Goal: Task Accomplishment & Management: Use online tool/utility

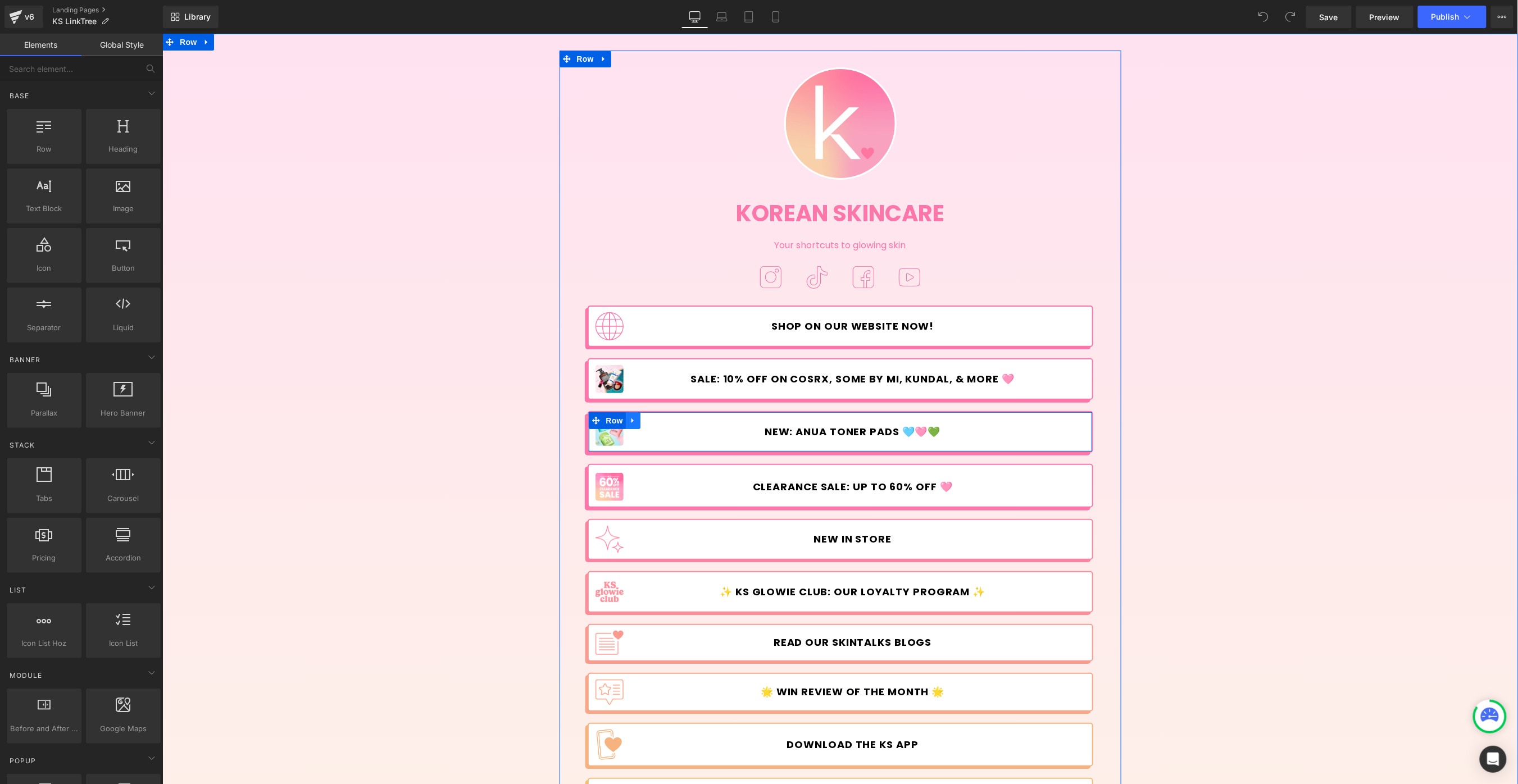
click at [634, 417] on icon at bounding box center [632, 420] width 8 height 9
click at [644, 419] on icon at bounding box center [647, 419] width 8 height 8
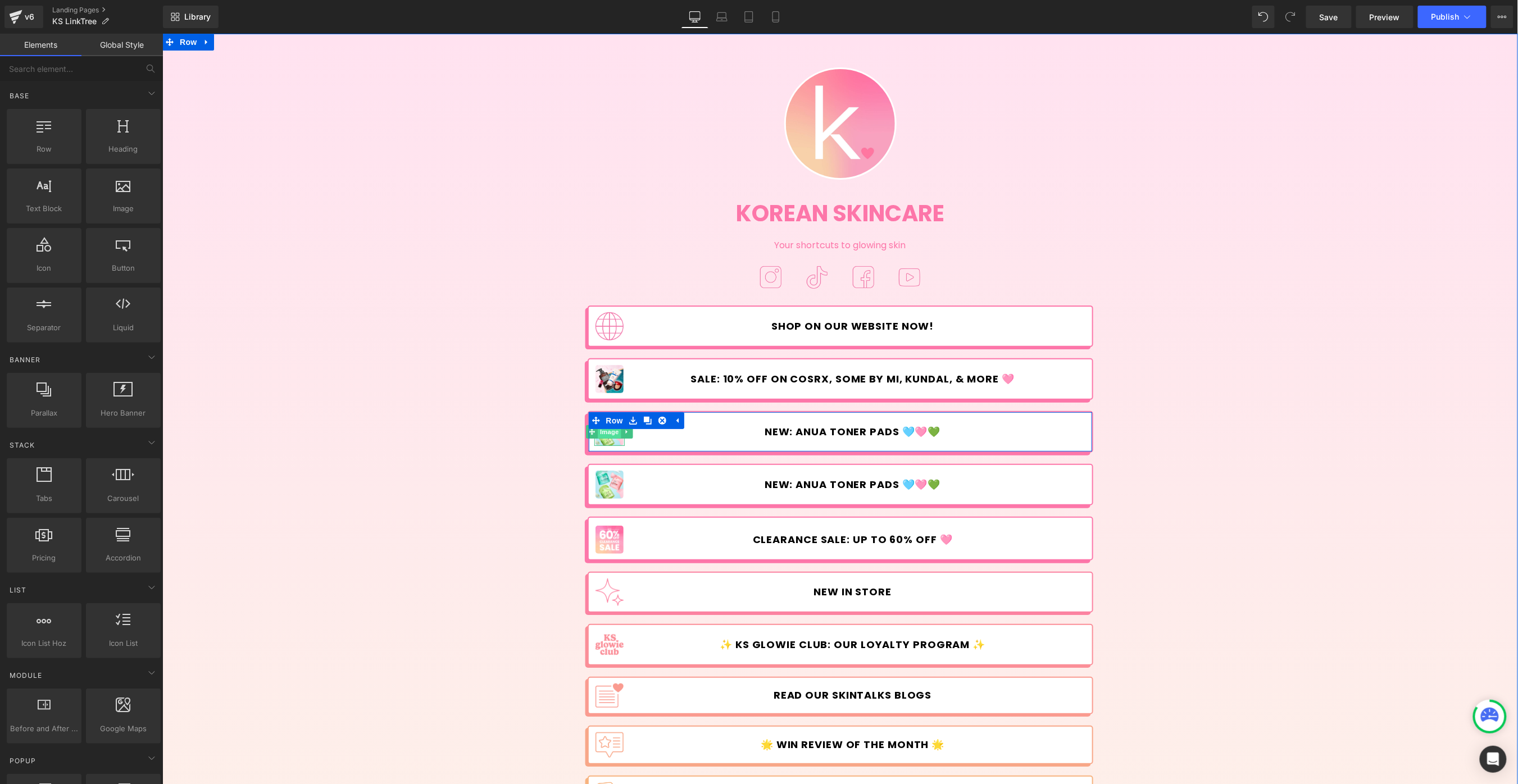
click at [607, 438] on span "Image" at bounding box center [609, 431] width 24 height 14
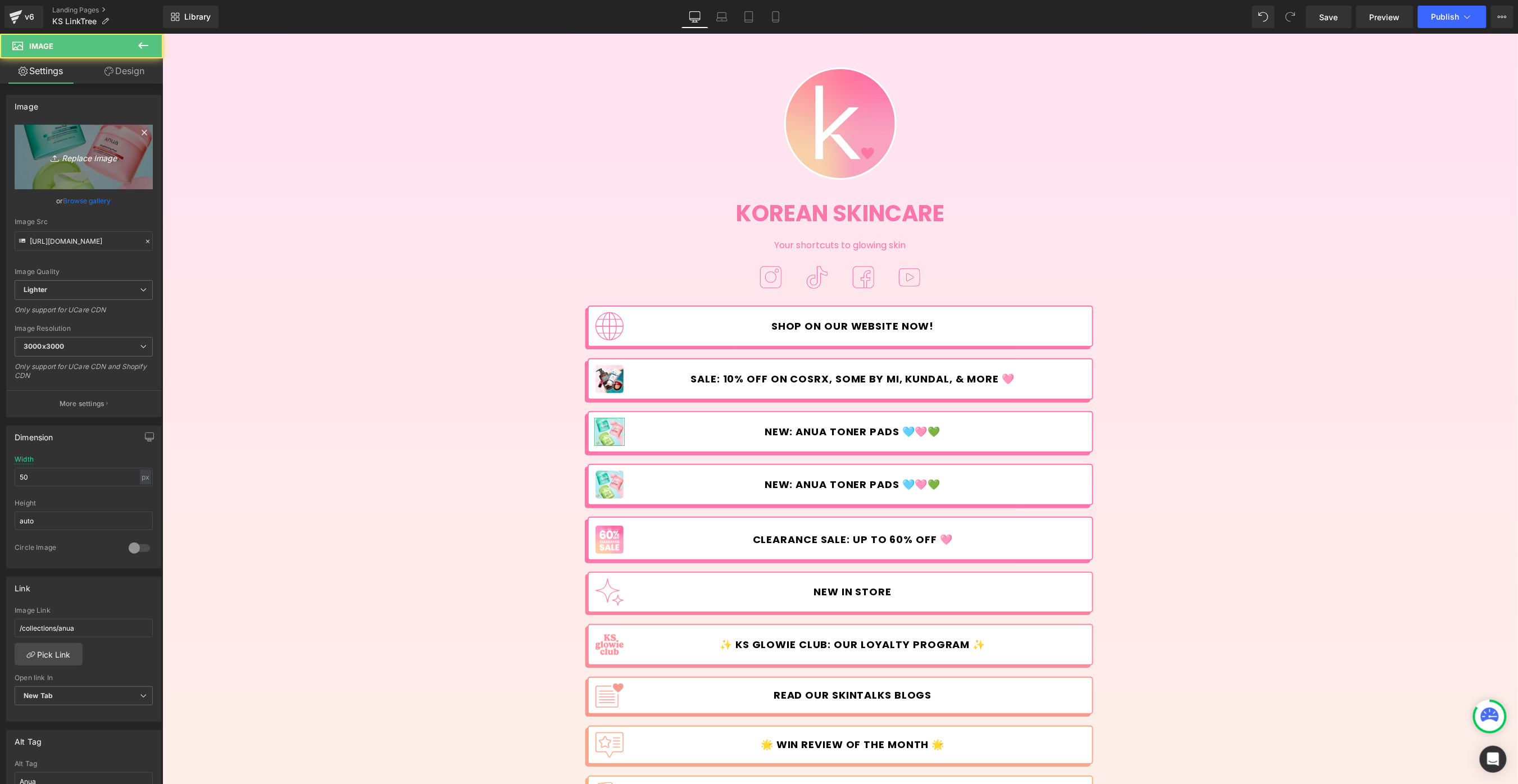
click at [103, 147] on link "Replace Image" at bounding box center [83, 157] width 138 height 64
type input "C:\fakepath\LinkTree--New-line.jpg"
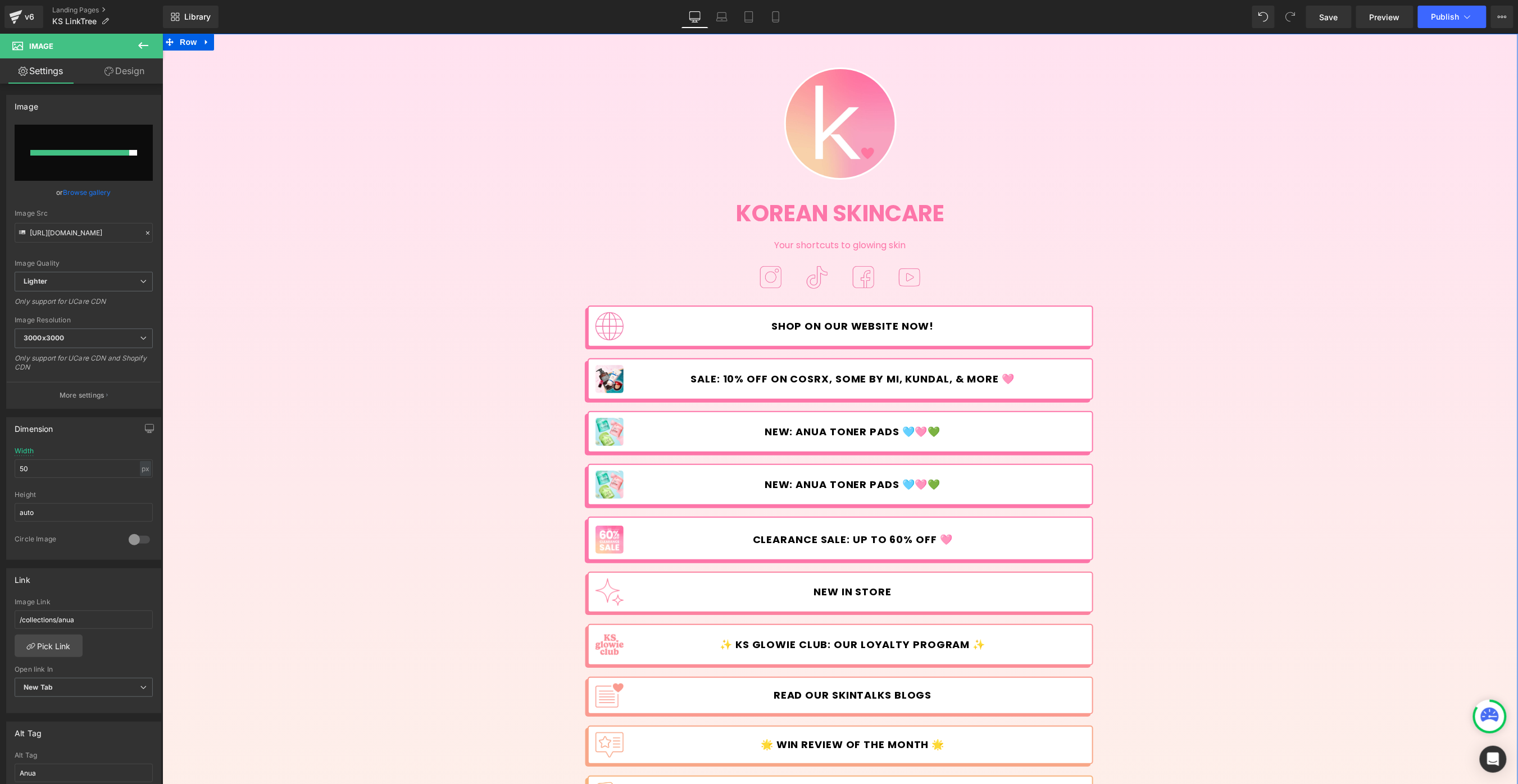
type input "[URL][DOMAIN_NAME]"
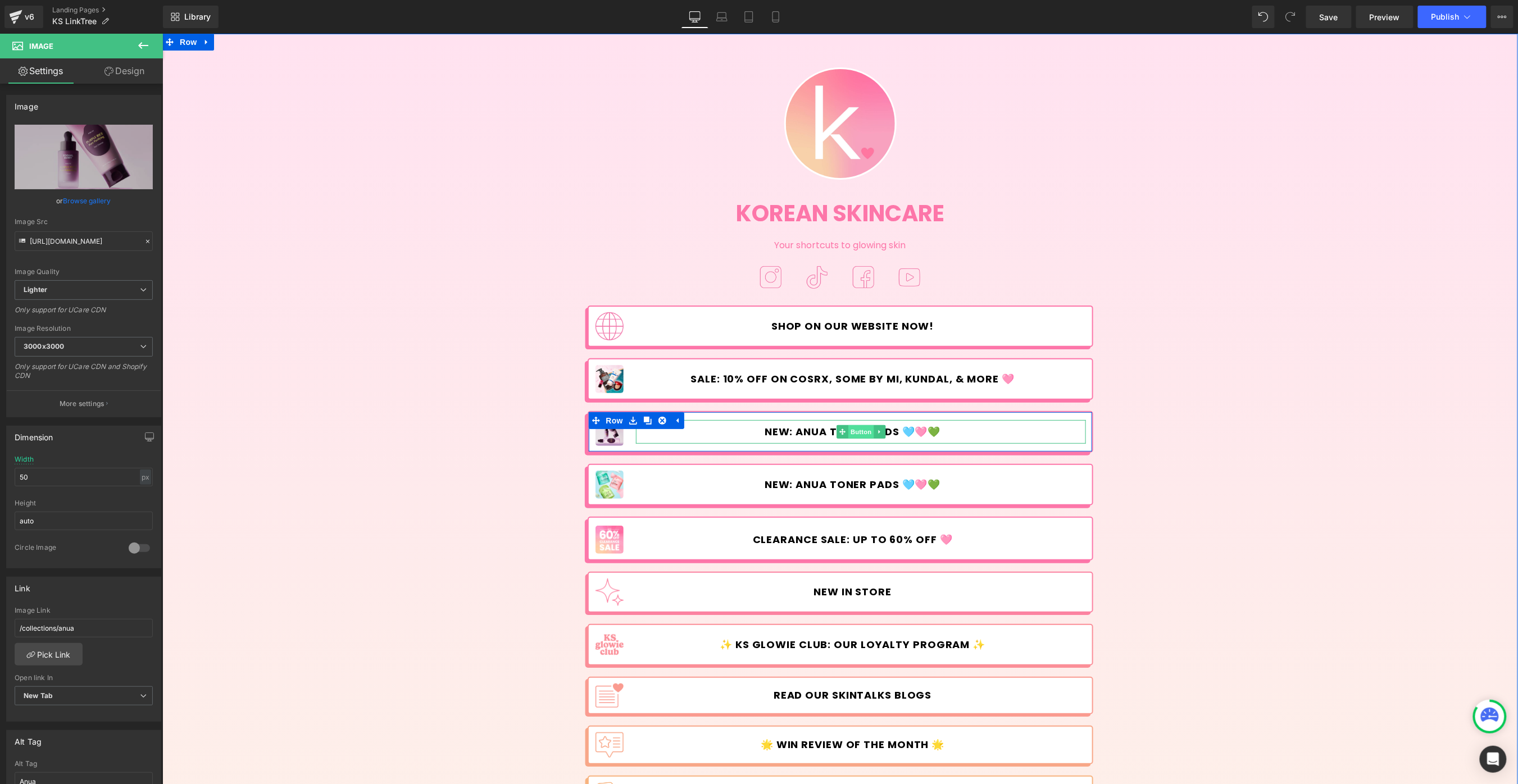
click at [855, 431] on span "Button" at bounding box center [860, 431] width 26 height 14
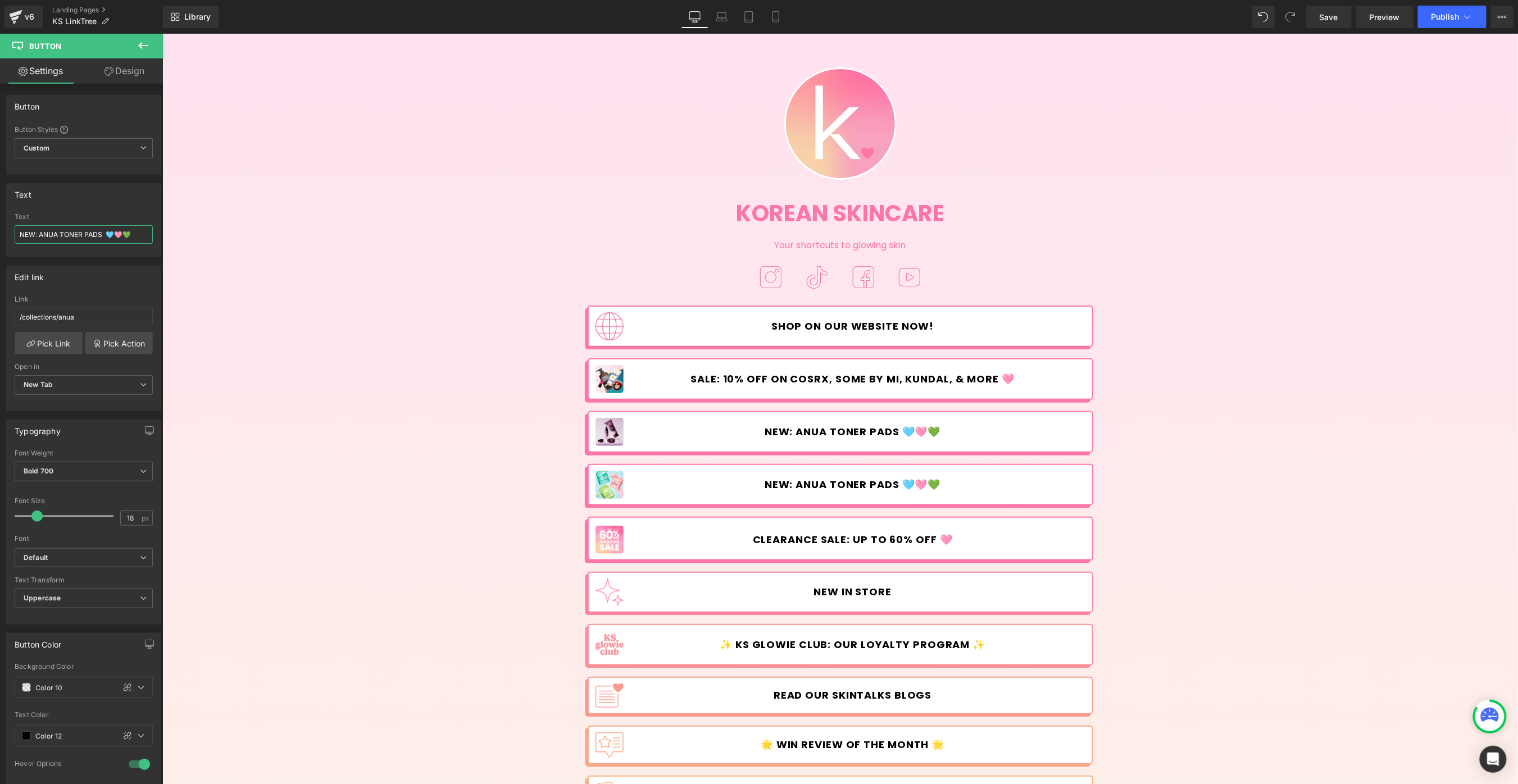
drag, startPoint x: 139, startPoint y: 232, endPoint x: -22, endPoint y: 221, distance: 161.4
click at [0, 221] on html "Button You are previewing how the will restyle your page. You can not edit Elem…" at bounding box center [759, 392] width 1518 height 784
click at [92, 232] on input "NEW: EQQUALBERRY PRODUCTS" at bounding box center [83, 234] width 138 height 19
drag, startPoint x: 91, startPoint y: 234, endPoint x: 151, endPoint y: 239, distance: 60.2
click at [151, 239] on div "NEW: EQQUALBERRY PRODUCTS Text NEW: EQQUALBERRY PRODUCTS" at bounding box center [83, 234] width 154 height 44
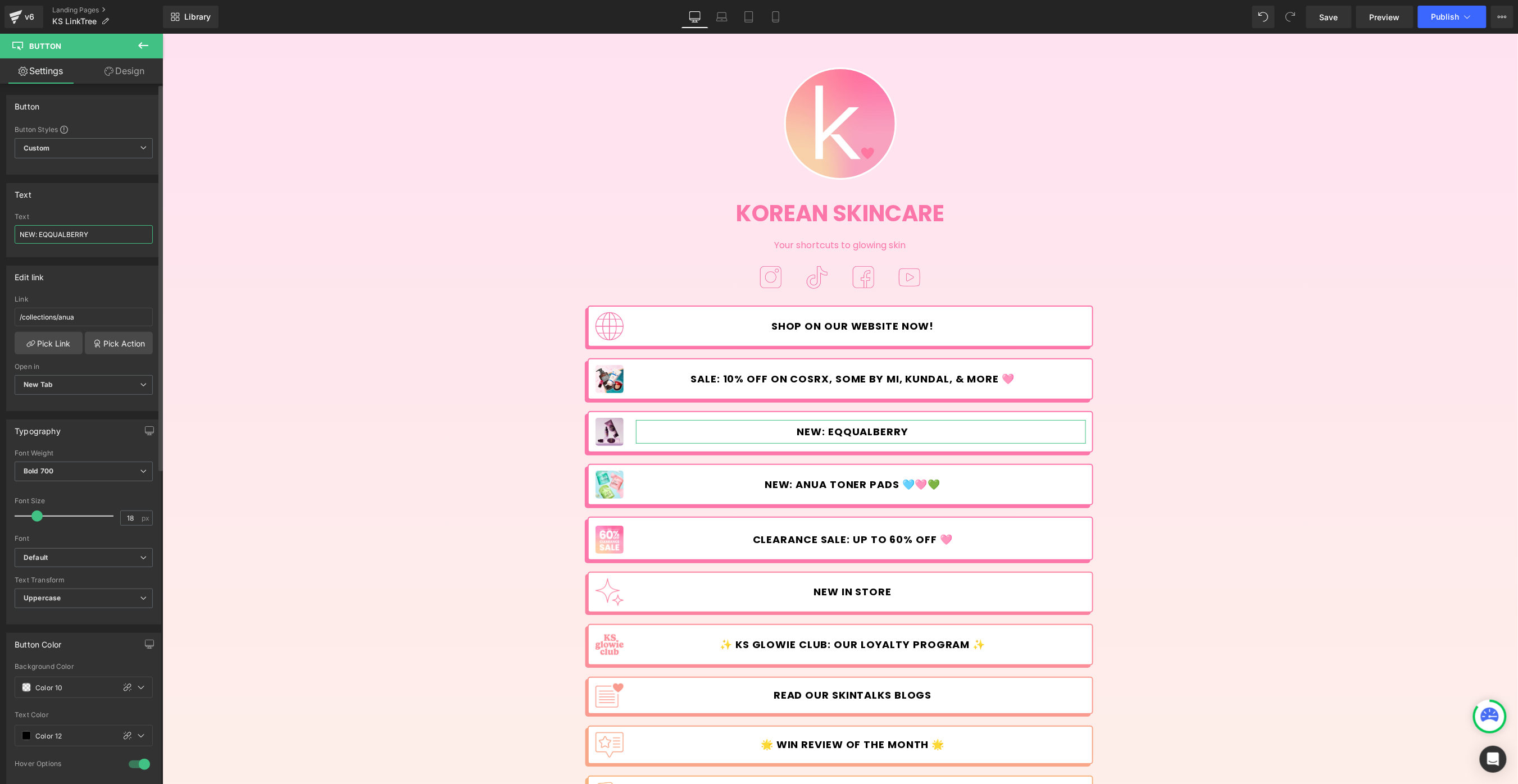
paste input "💜"
click at [34, 234] on input "NEW: EQQUALBERRY 💜" at bounding box center [83, 234] width 138 height 19
type input "NEW PRODUCTS:: EQQUALBERRY 💜"
click at [61, 344] on link "Pick Link" at bounding box center [48, 343] width 68 height 22
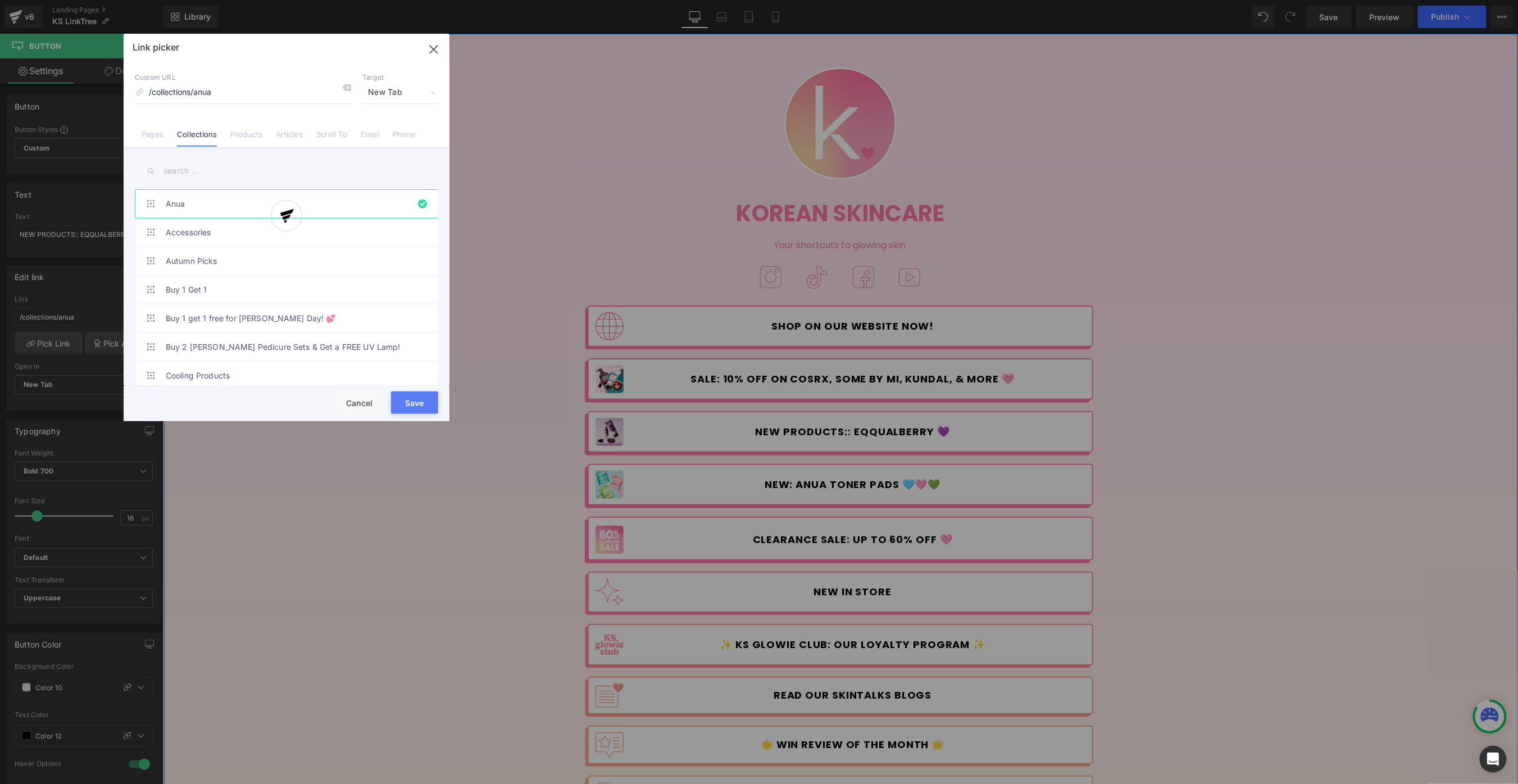
click at [178, 167] on div "Link picker Back to Library Insert Custom URL /collections/anua Target New Tab …" at bounding box center [286, 227] width 326 height 387
click at [182, 170] on input "text" at bounding box center [286, 171] width 303 height 25
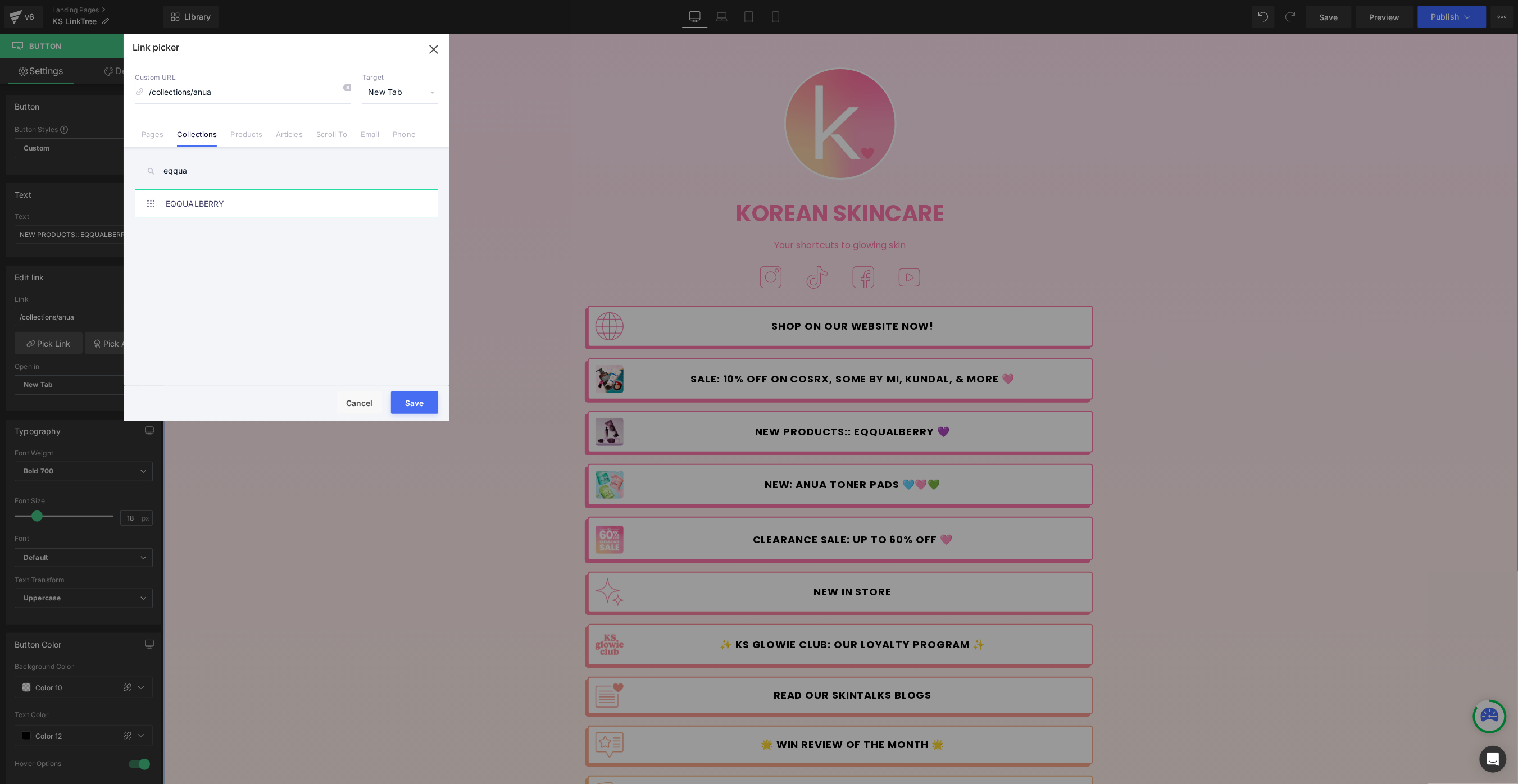
type input "eqqua"
click at [246, 211] on link "EQQUALBERRY" at bounding box center [289, 204] width 247 height 28
type input "/collections/eqqualberry"
click at [423, 398] on button "Save" at bounding box center [414, 402] width 47 height 22
type input "/collections/eqqualberry"
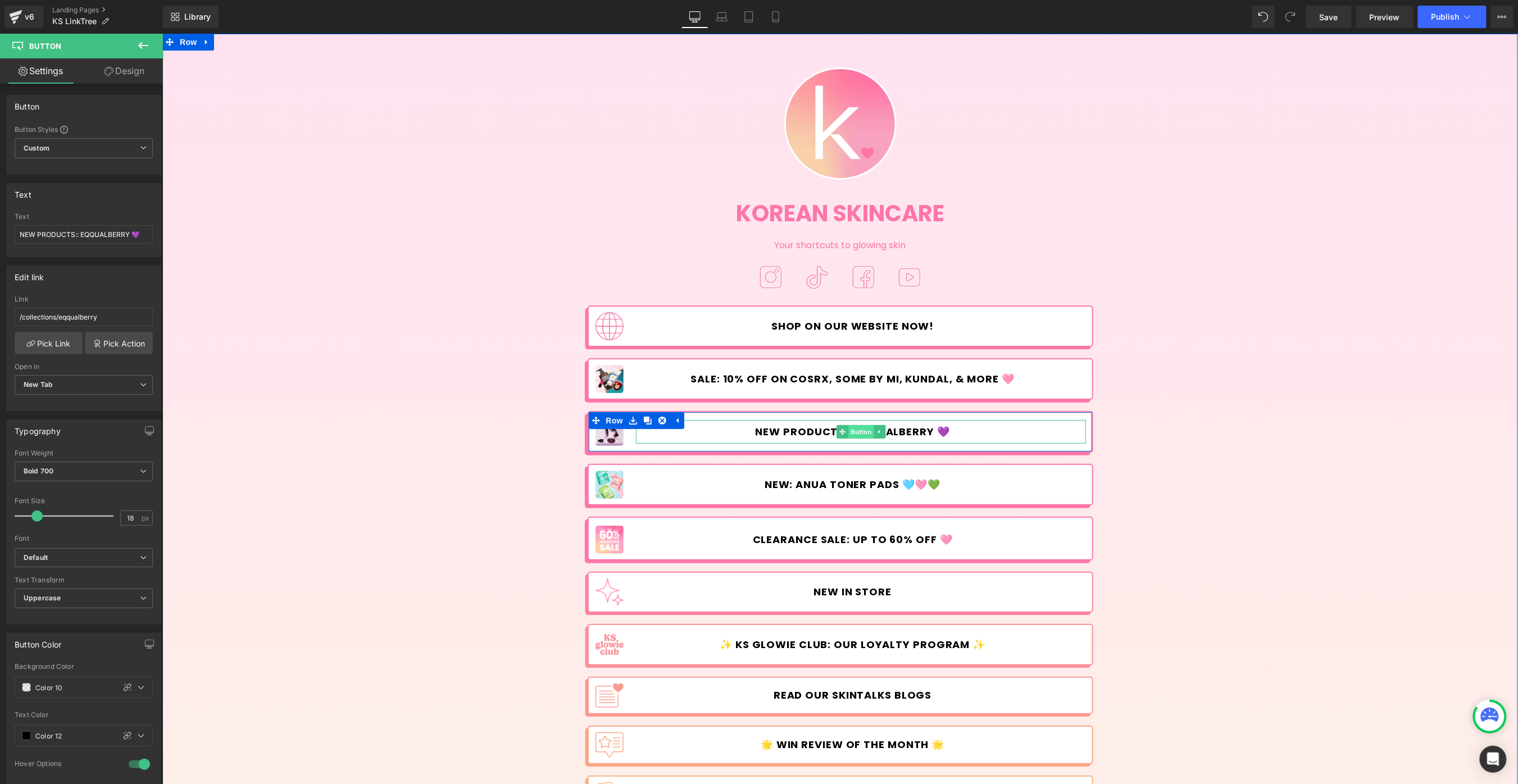
click at [857, 433] on span "Button" at bounding box center [860, 431] width 26 height 14
click at [857, 431] on span "Button" at bounding box center [860, 431] width 26 height 14
click at [609, 436] on span "Image" at bounding box center [609, 431] width 24 height 14
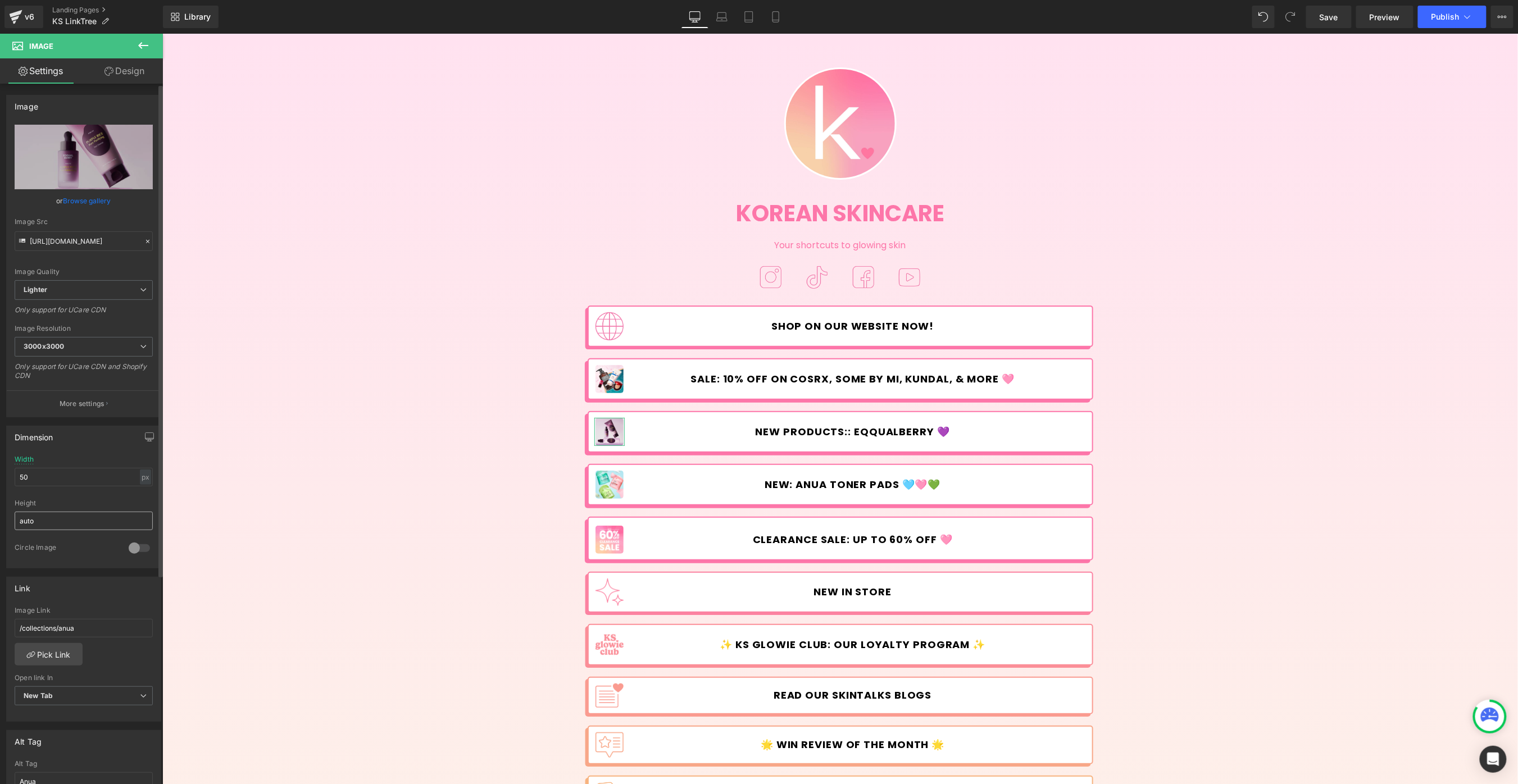
scroll to position [3, 0]
click at [49, 648] on link "Pick Link" at bounding box center [48, 651] width 68 height 22
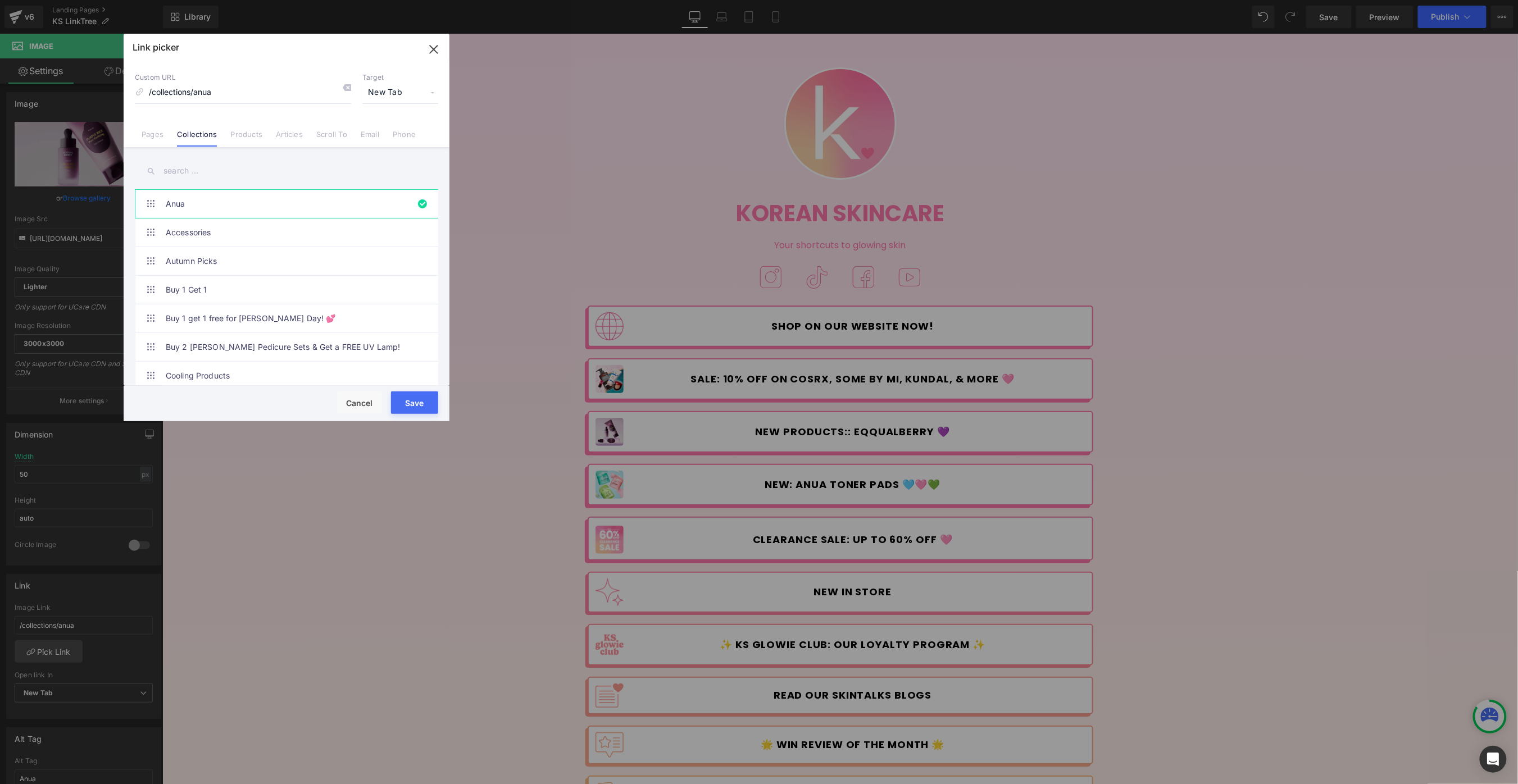
click at [196, 168] on input "text" at bounding box center [286, 171] width 303 height 25
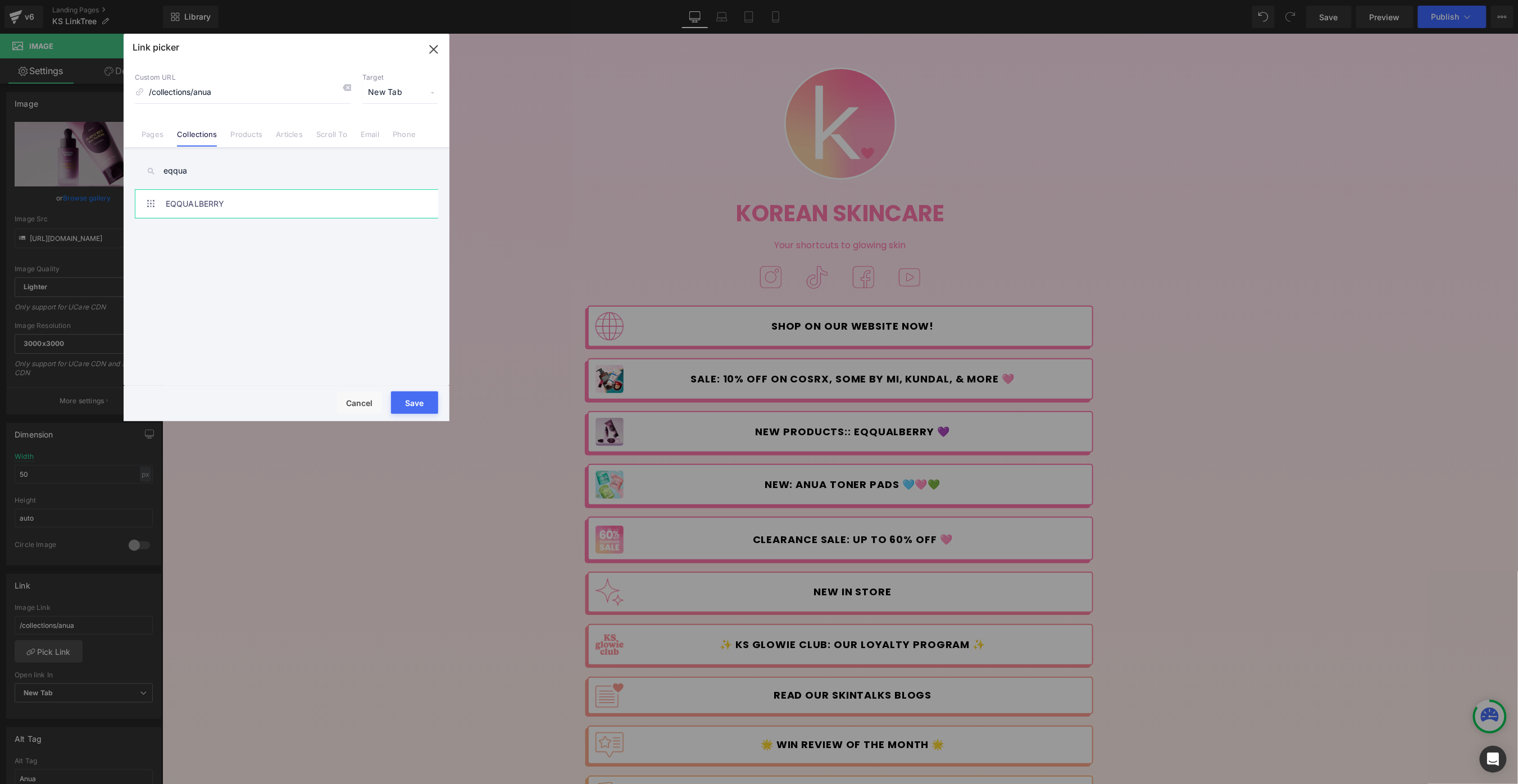
type input "eqqua"
click at [203, 206] on link "EQQUALBERRY" at bounding box center [289, 204] width 247 height 28
type input "/collections/eqqualberry"
click at [423, 405] on button "Save" at bounding box center [414, 402] width 47 height 22
type input "/collections/eqqualberry"
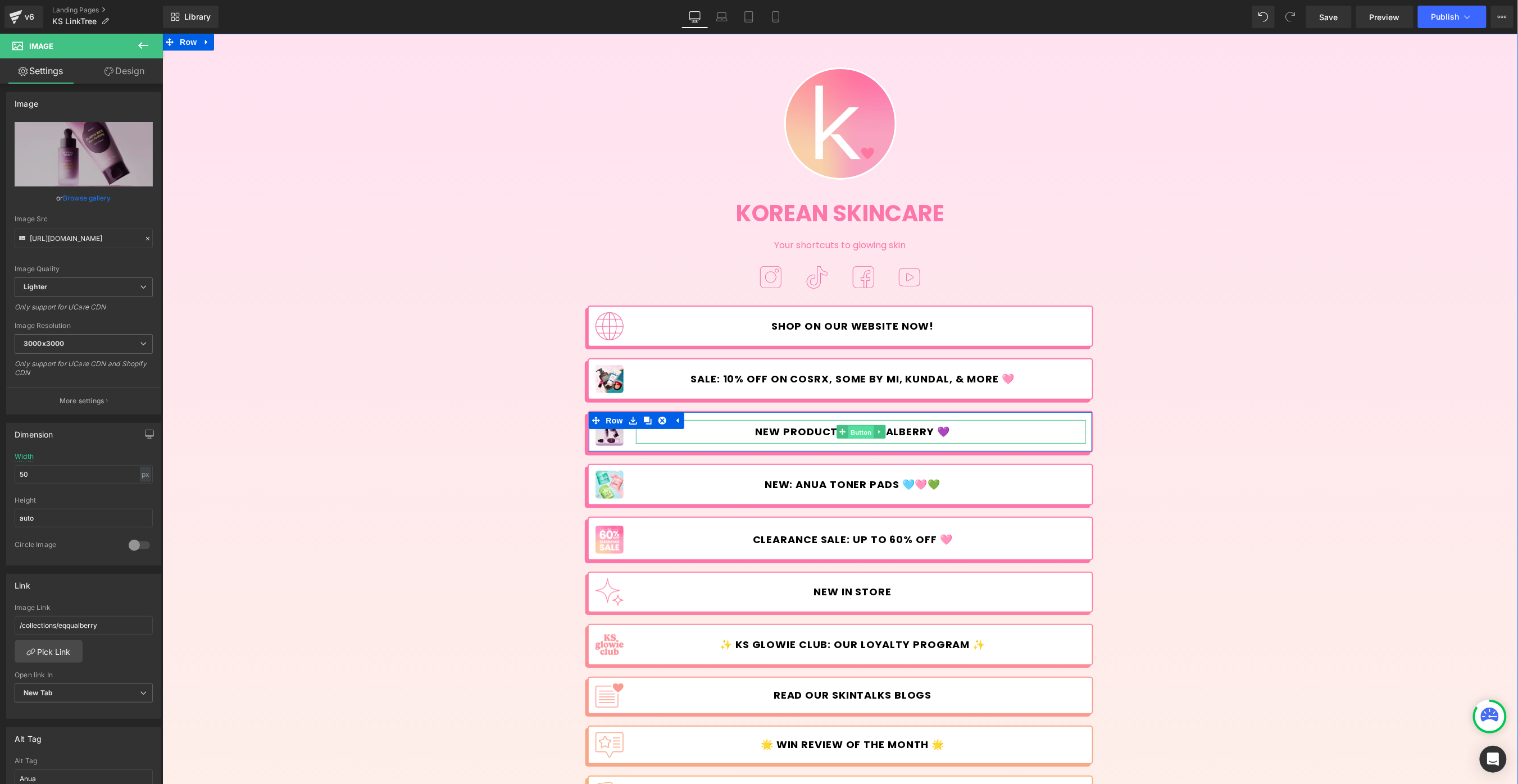
click at [867, 431] on span "Button" at bounding box center [860, 431] width 26 height 14
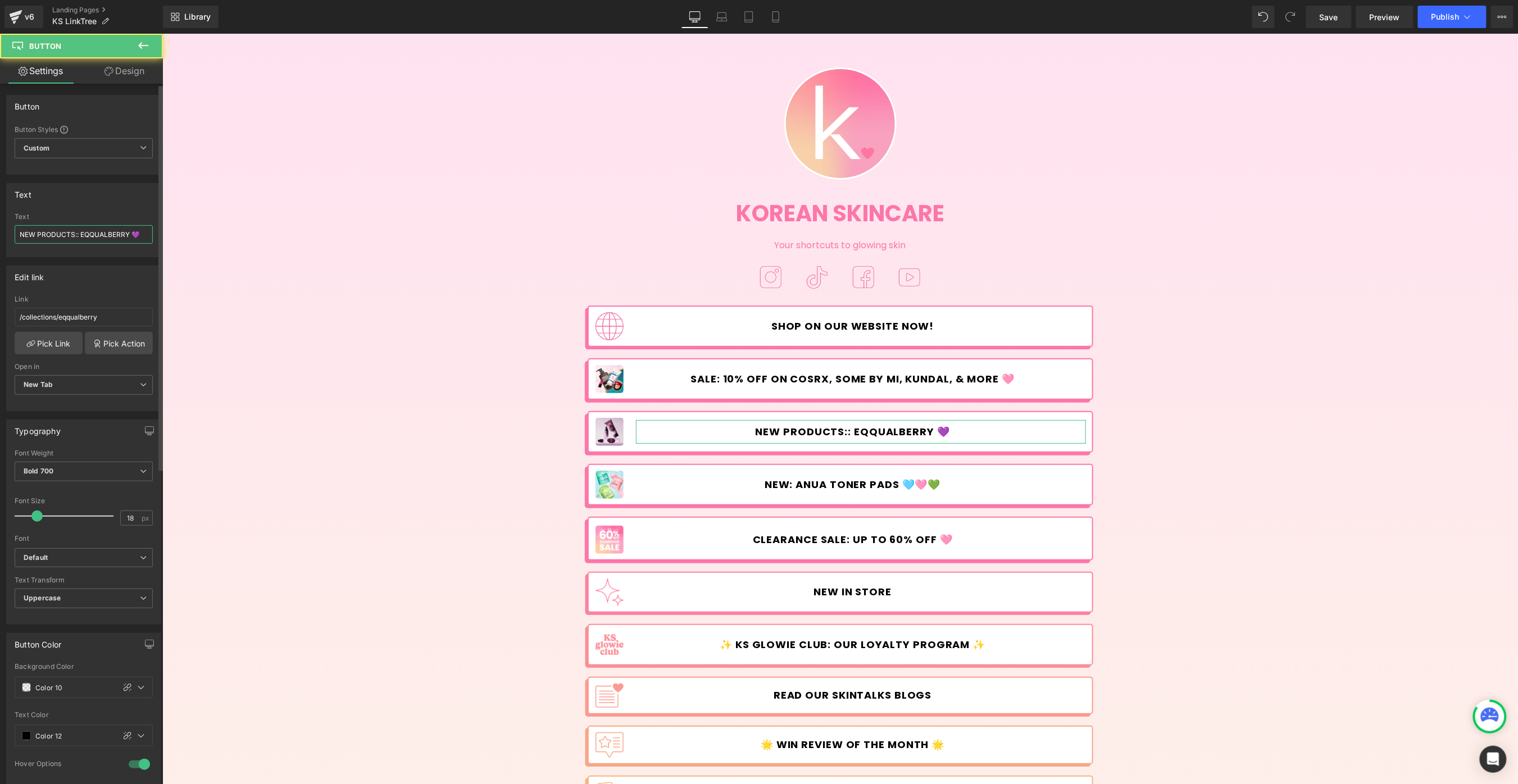
click at [79, 236] on input "NEW PRODUCTS:: EQQUALBERRY 💜" at bounding box center [83, 234] width 138 height 19
type input "NEW PRODUCTS: EQQUALBERRY 💜"
click at [1322, 21] on span "Save" at bounding box center [1329, 17] width 19 height 11
click at [1438, 16] on span "Publish" at bounding box center [1445, 16] width 28 height 9
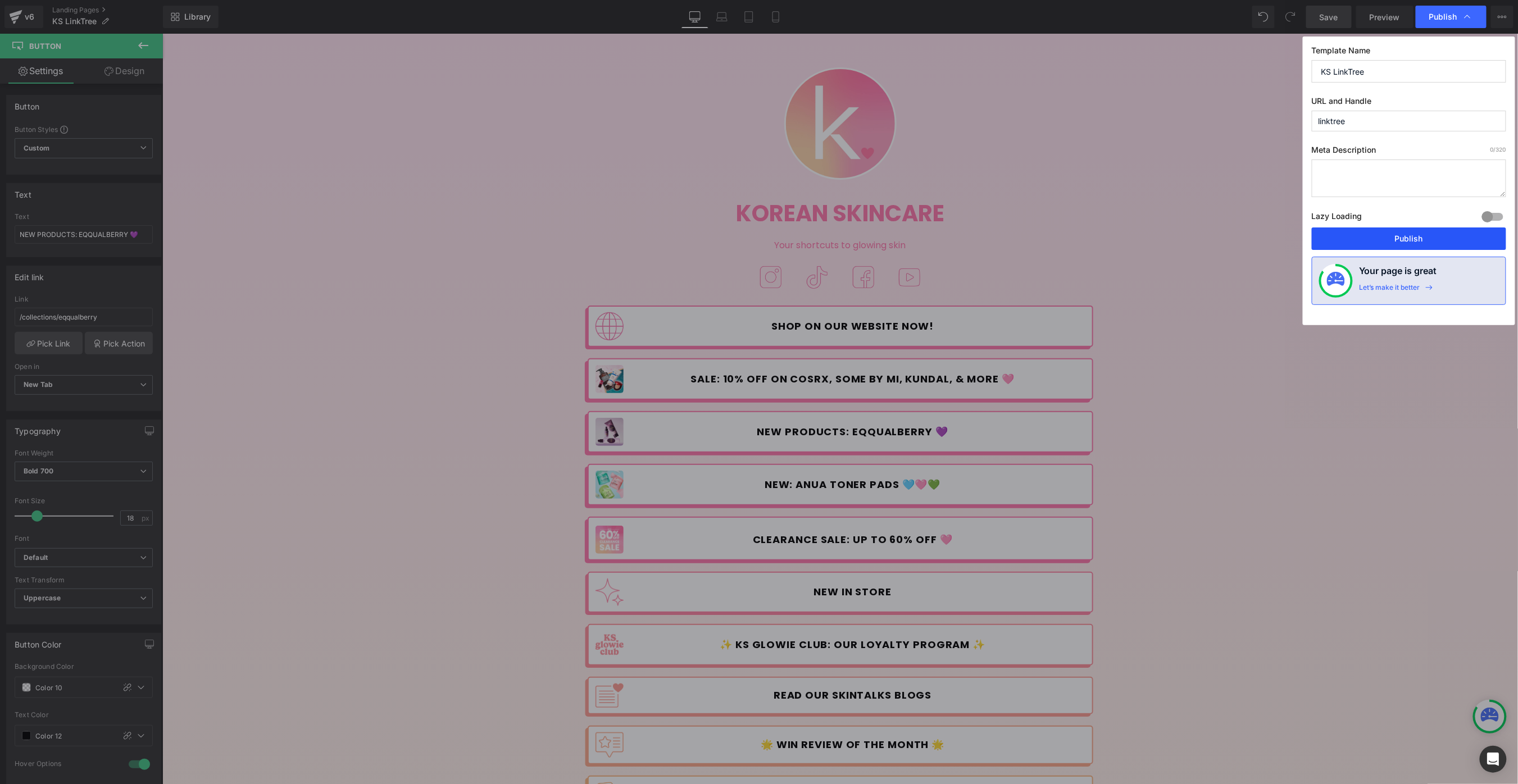
click at [1418, 238] on button "Publish" at bounding box center [1408, 238] width 194 height 22
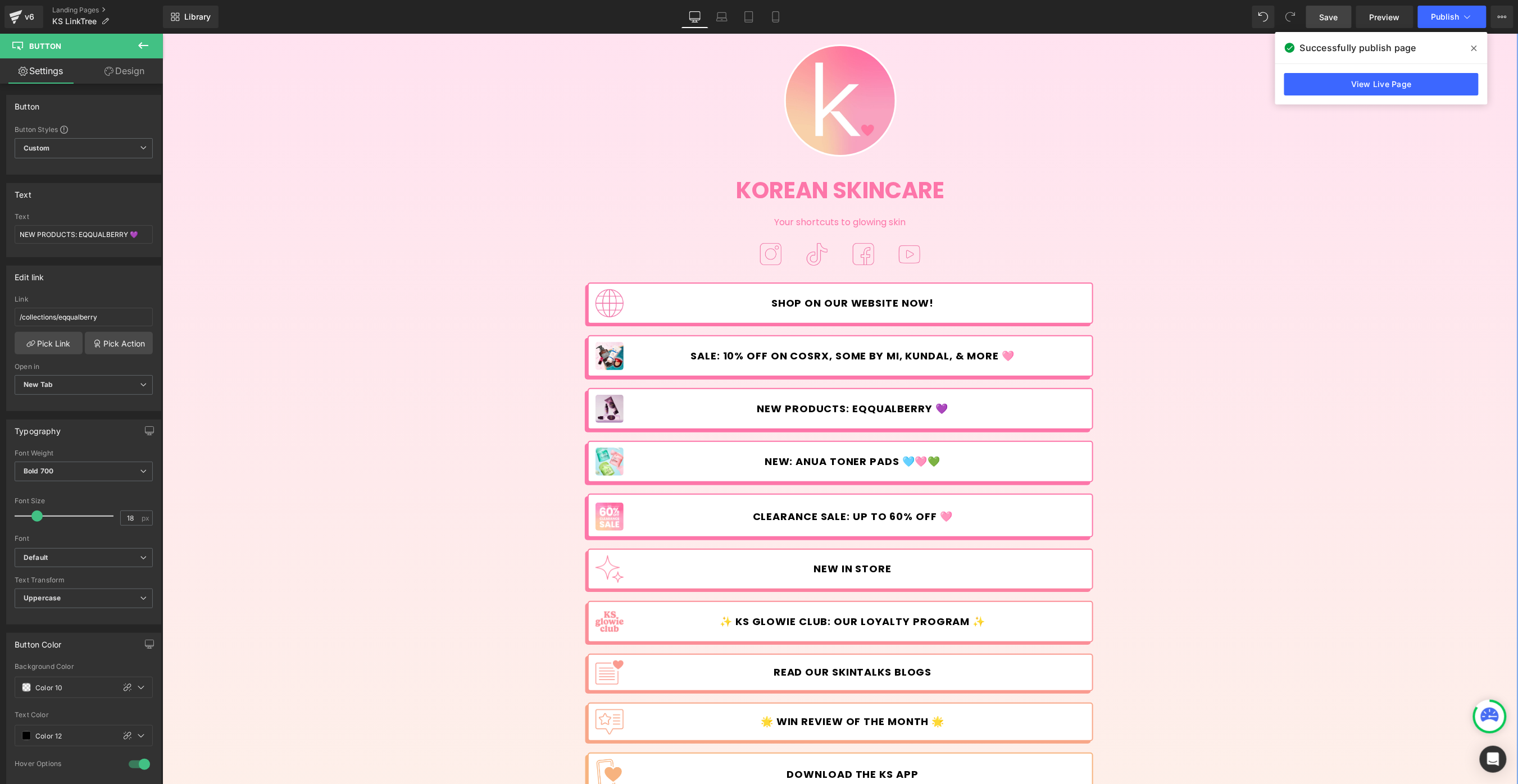
scroll to position [26, 0]
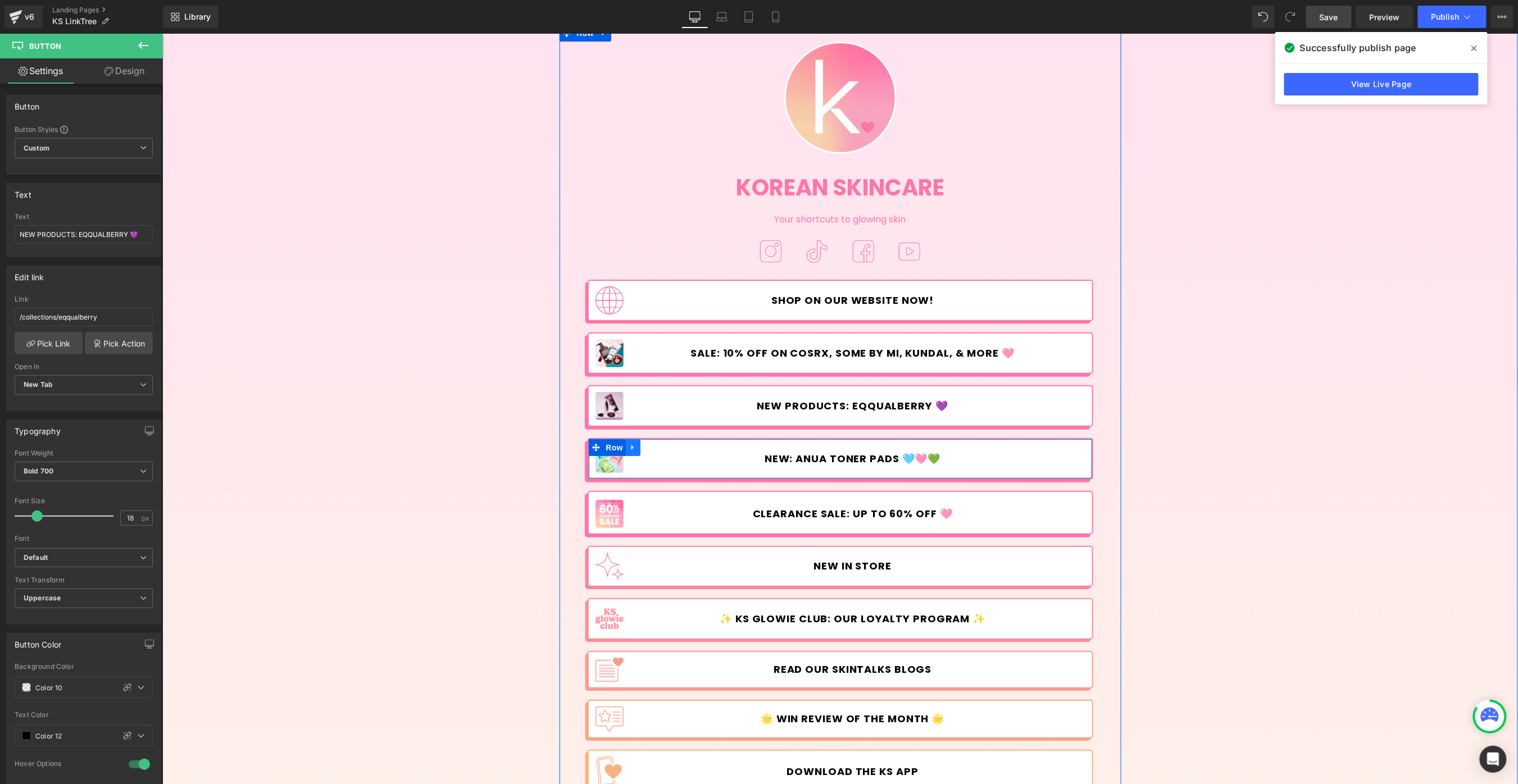
click at [632, 445] on icon at bounding box center [632, 446] width 8 height 9
click at [660, 444] on icon at bounding box center [661, 446] width 8 height 8
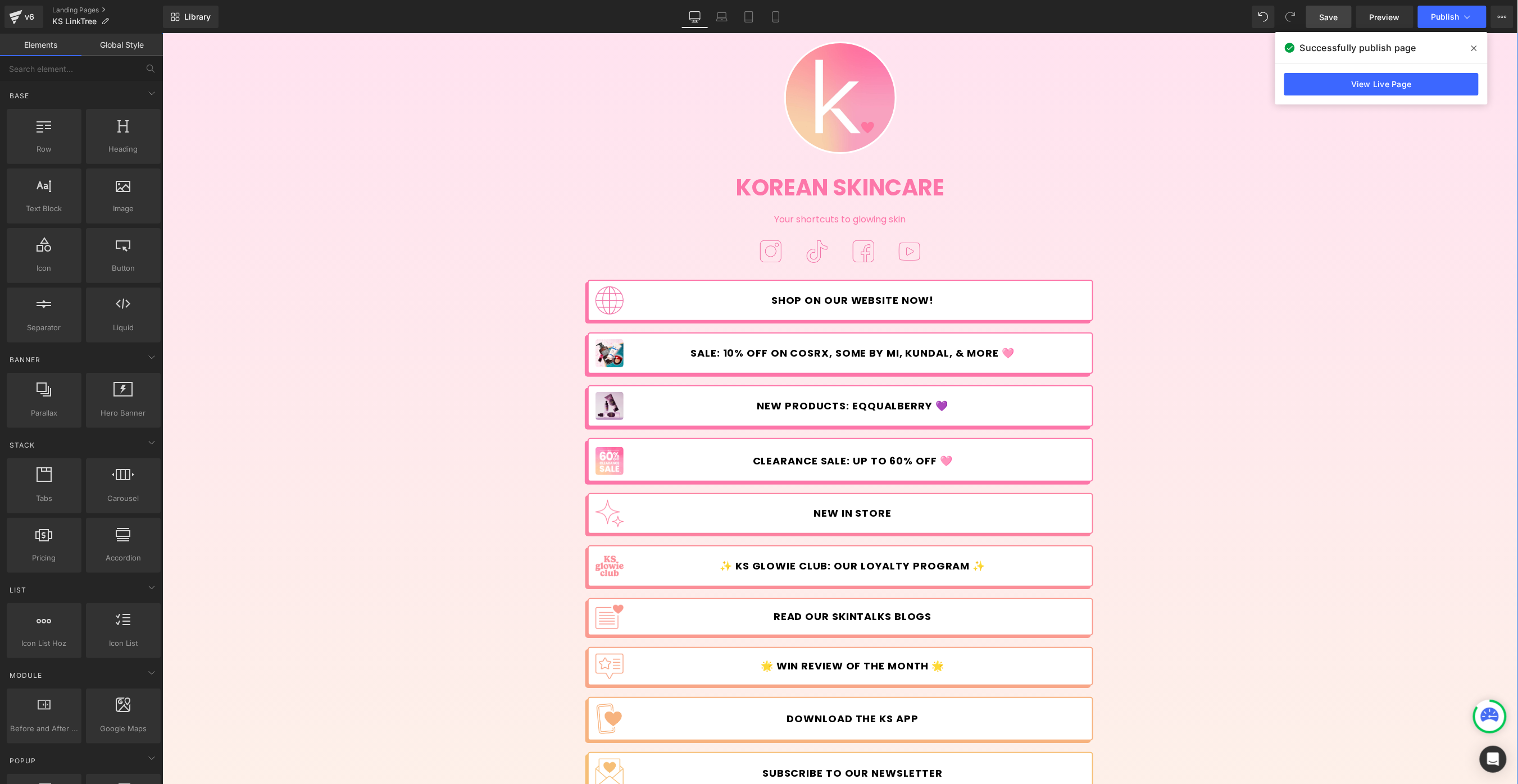
click at [1258, 378] on div "Image Korean Skincare Heading Your shortcuts to glowing skin Text Block Image I…" at bounding box center [840, 420] width 1355 height 791
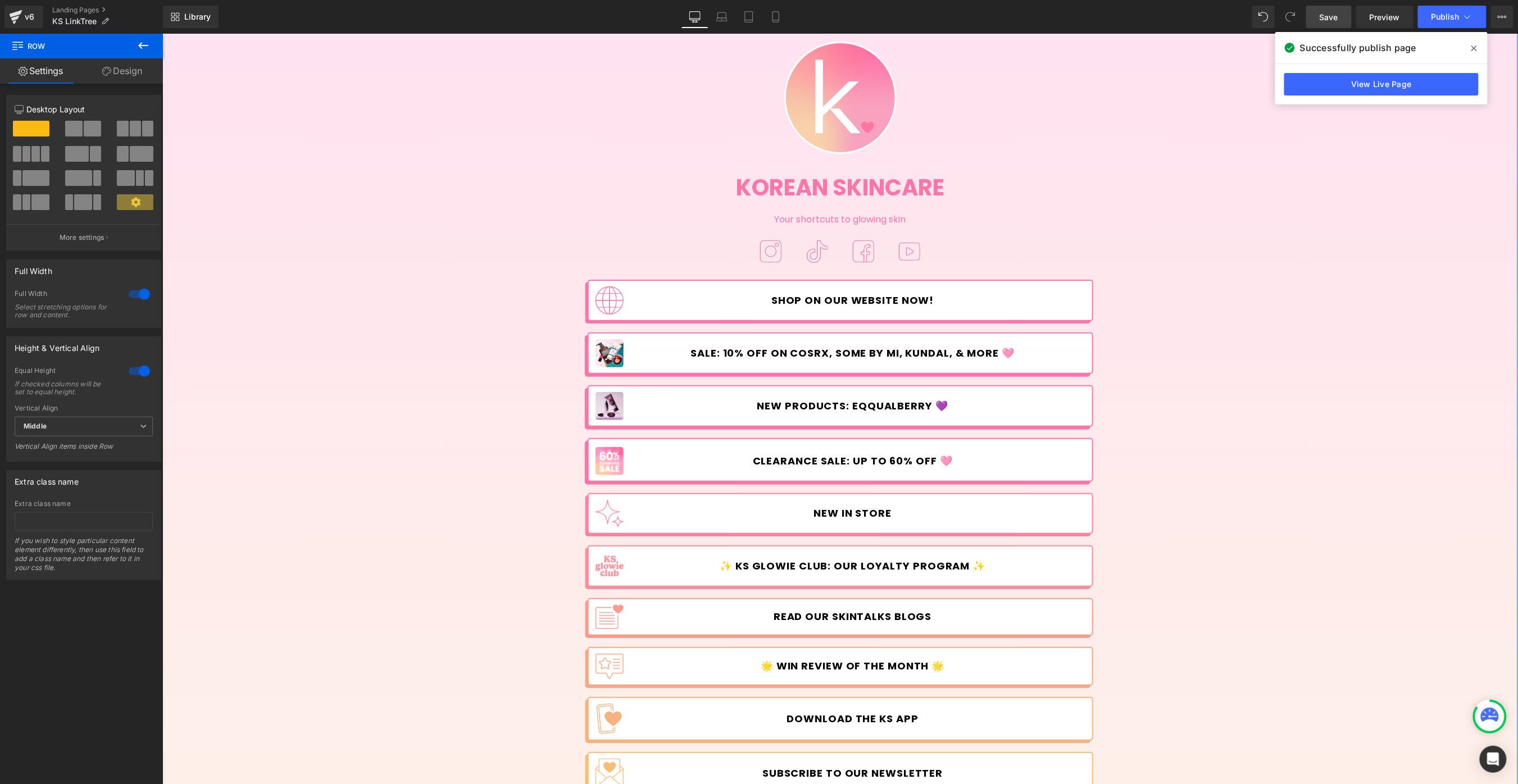
click at [1324, 14] on span "Save" at bounding box center [1329, 17] width 19 height 11
click at [1435, 19] on span "Publish" at bounding box center [1445, 16] width 28 height 9
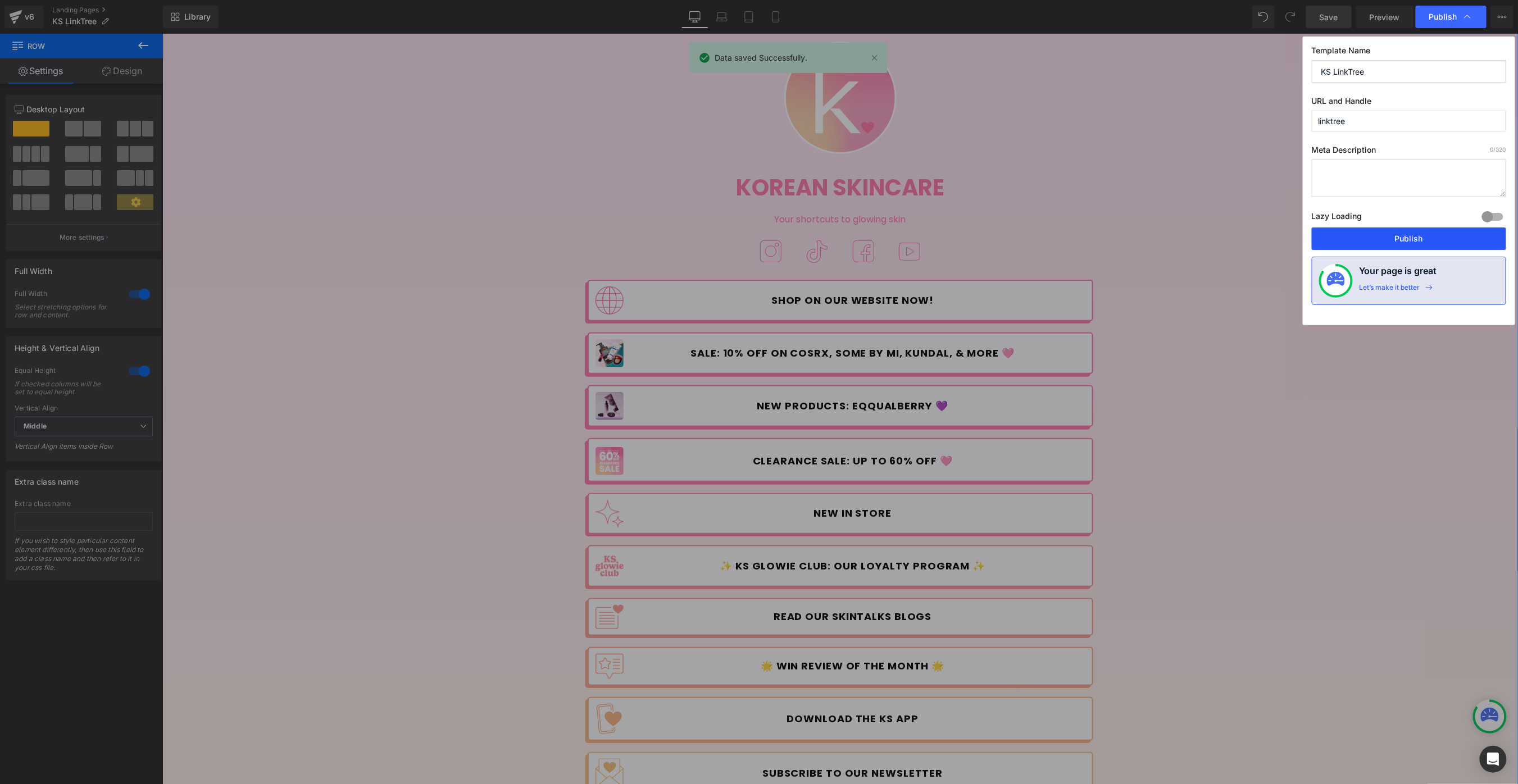
click at [1370, 234] on button "Publish" at bounding box center [1408, 238] width 194 height 22
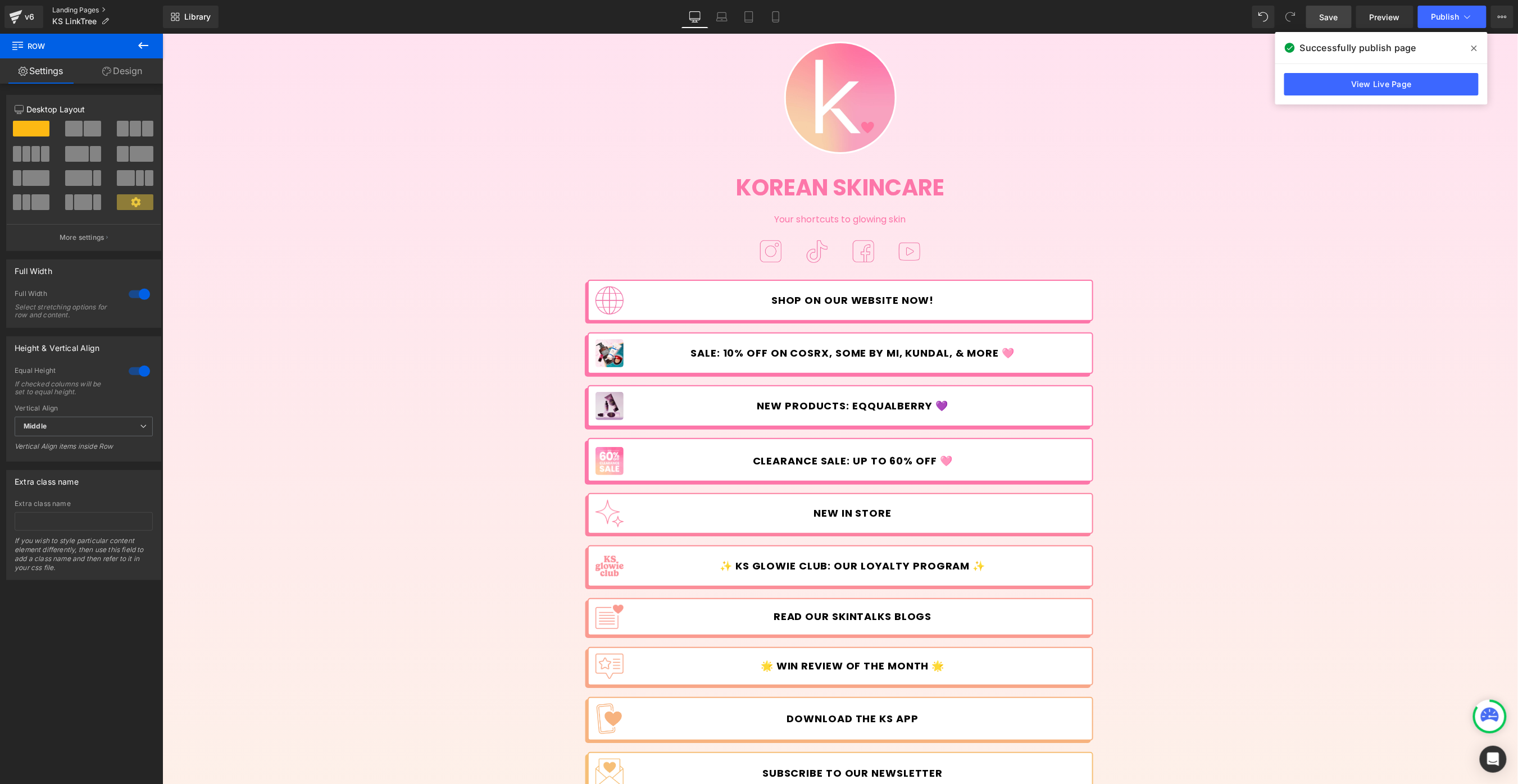
click at [66, 9] on link "Landing Pages" at bounding box center [108, 10] width 110 height 9
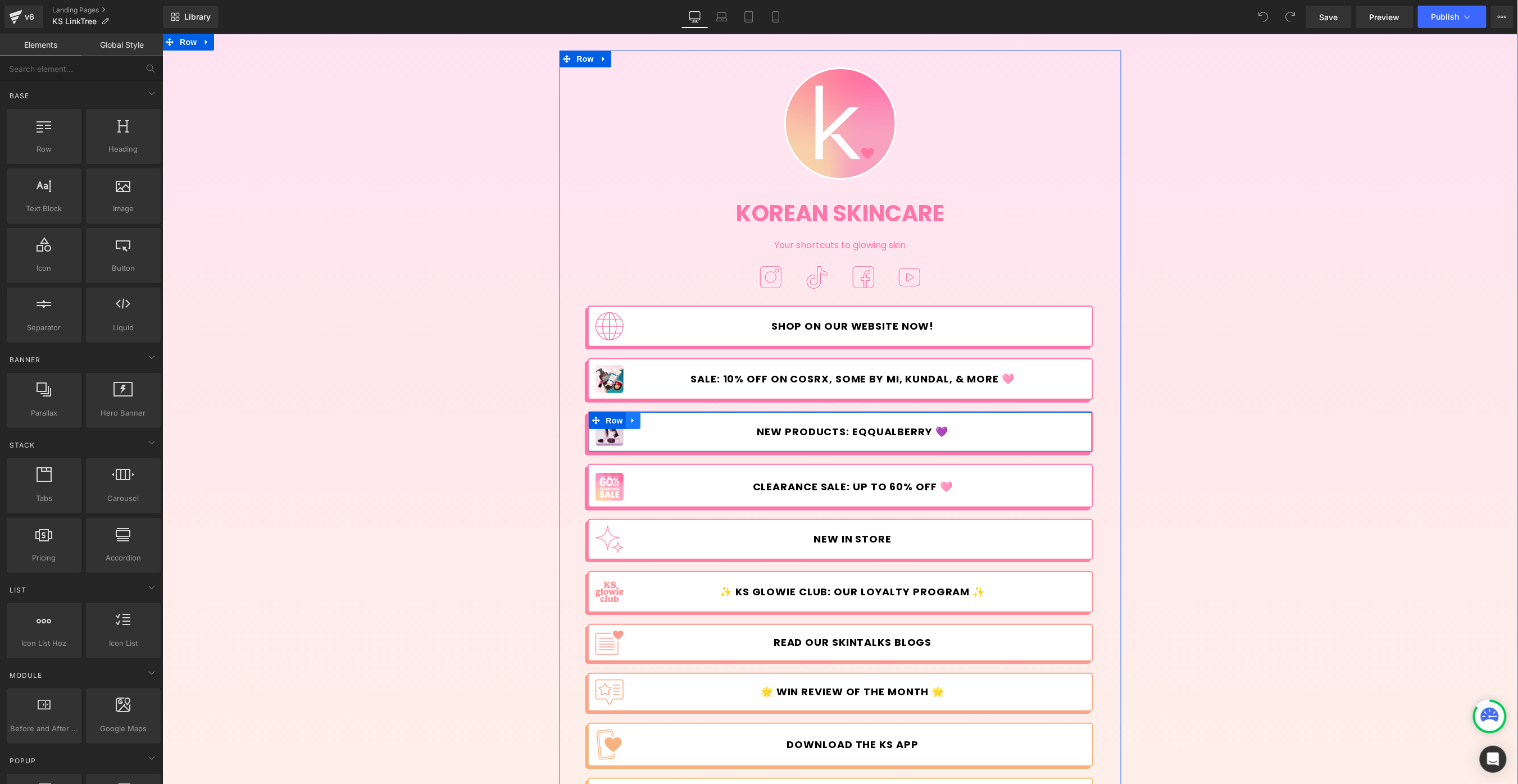
click at [632, 421] on icon at bounding box center [632, 420] width 8 height 9
click at [645, 418] on icon at bounding box center [647, 419] width 8 height 8
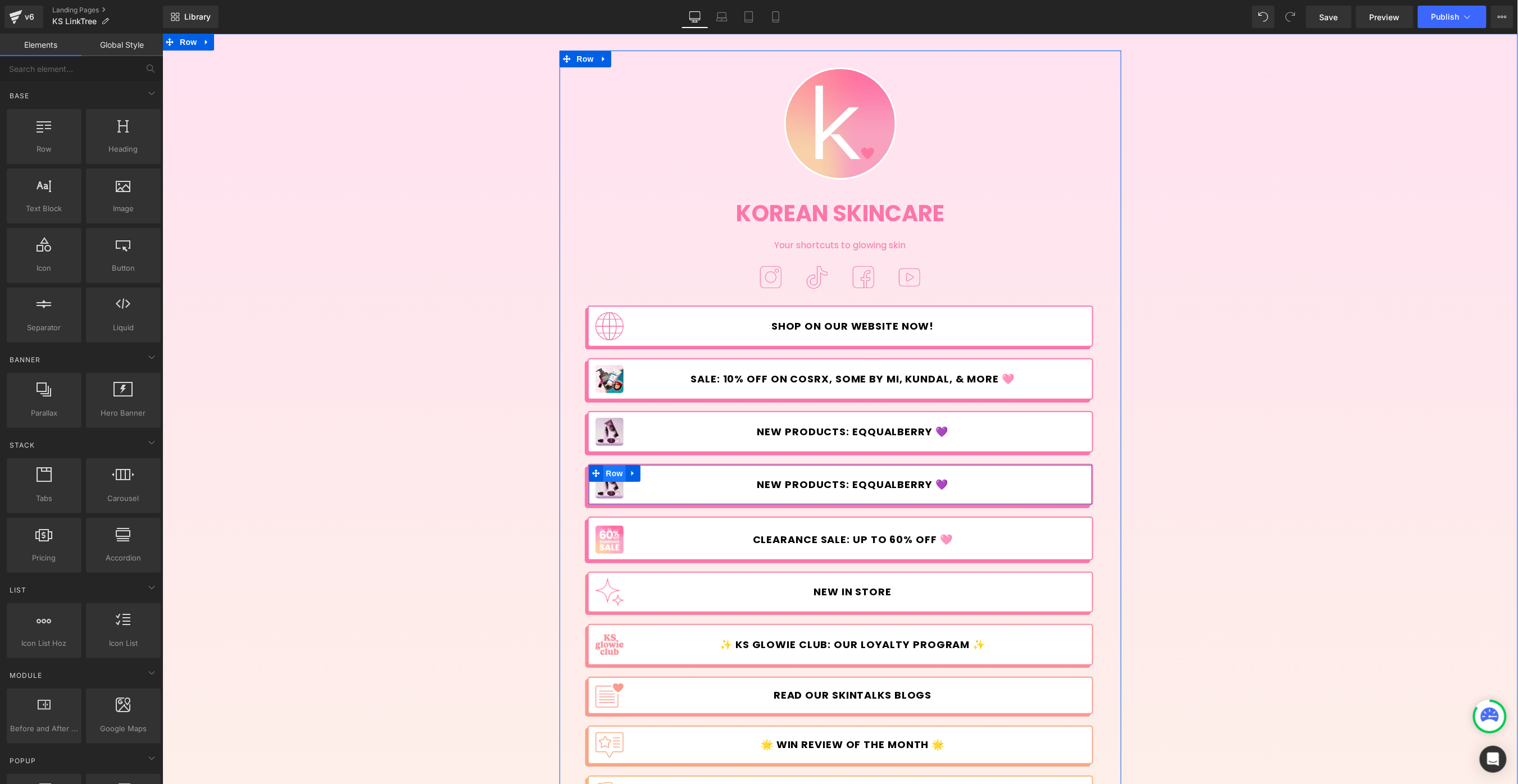
click at [607, 476] on span "Row" at bounding box center [614, 472] width 22 height 16
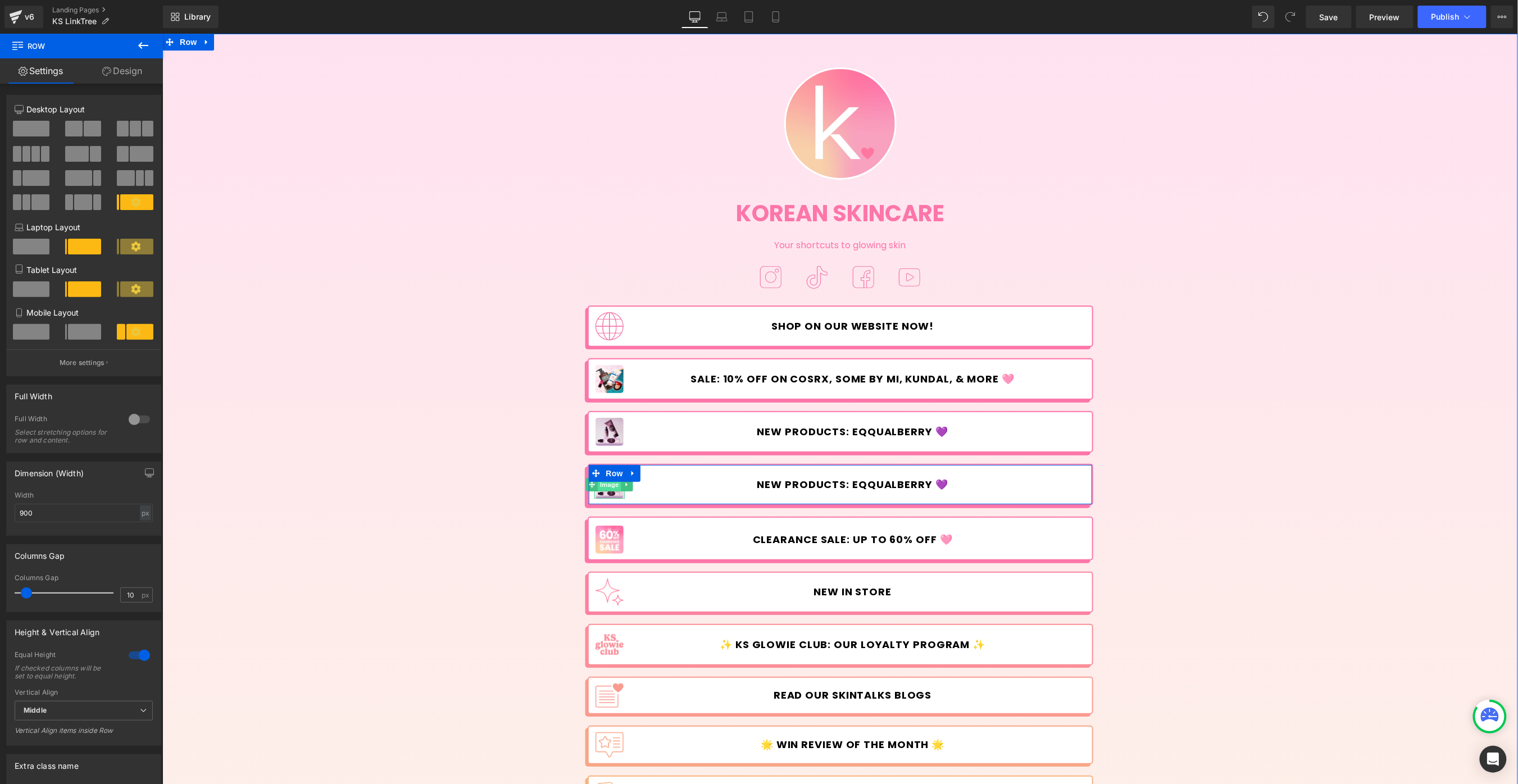
click at [603, 490] on span "Image" at bounding box center [609, 484] width 24 height 14
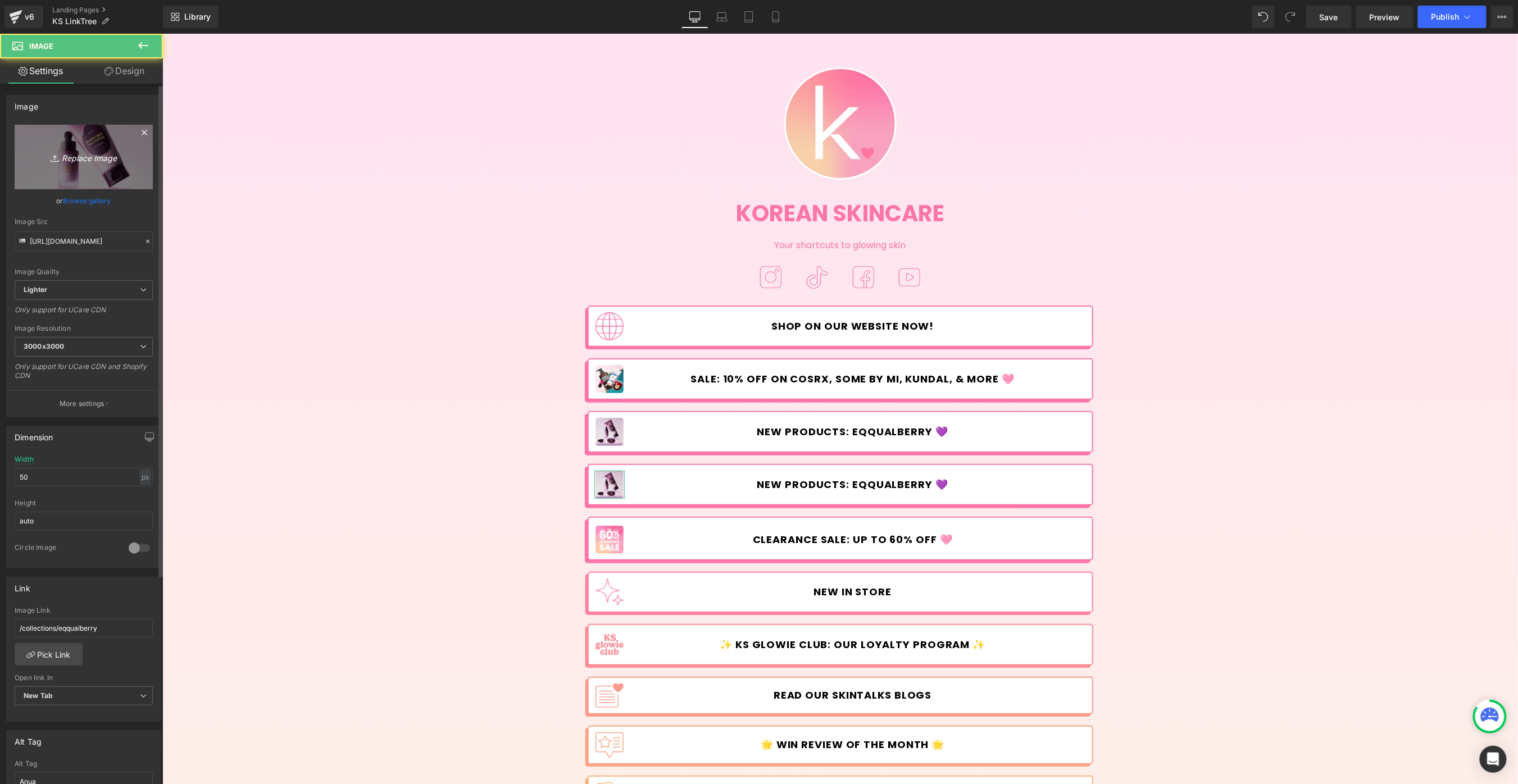
click at [106, 144] on link "Replace Image" at bounding box center [83, 157] width 138 height 64
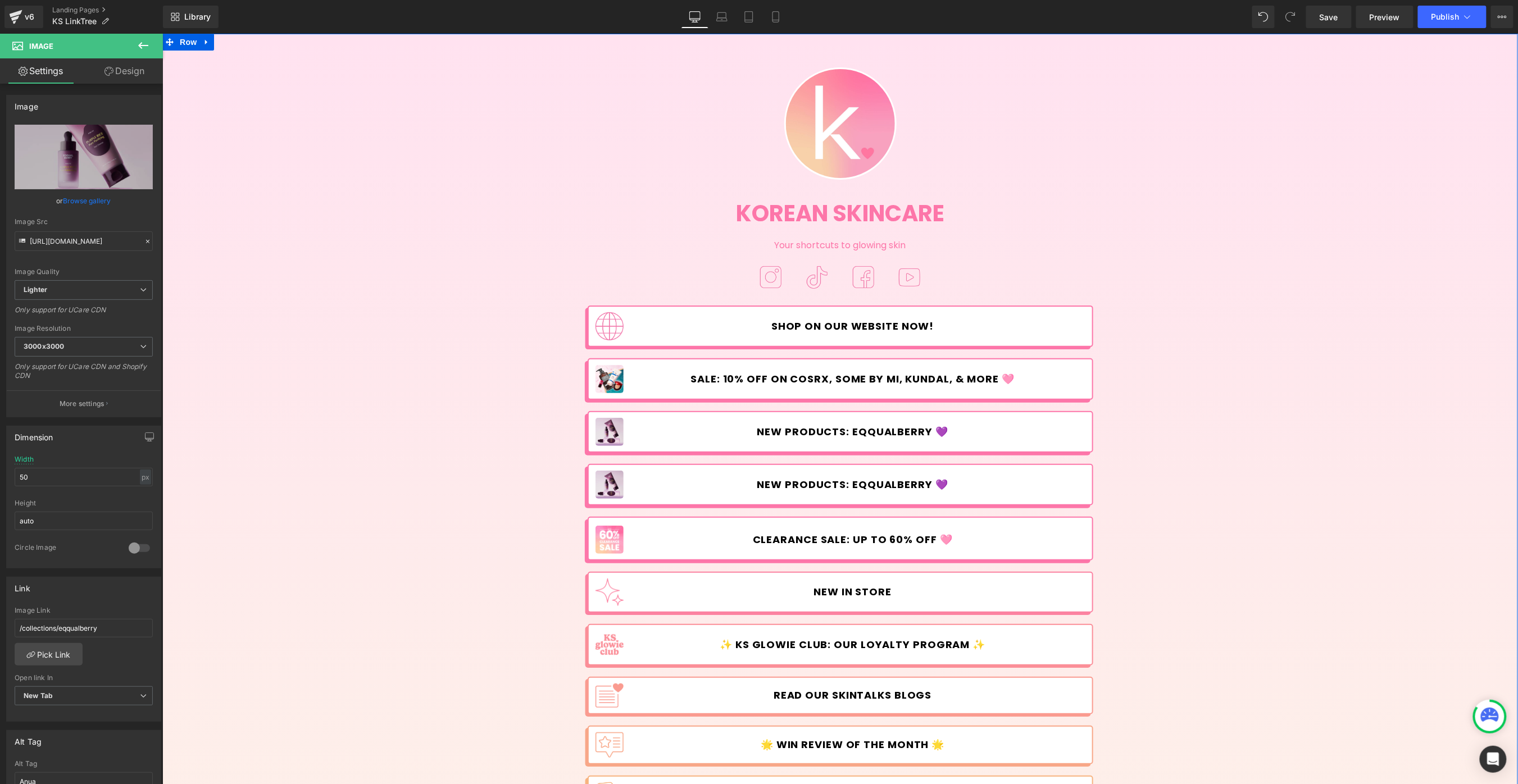
type input "C:\fakepath\240502 IMFROM 0903_2.jpg"
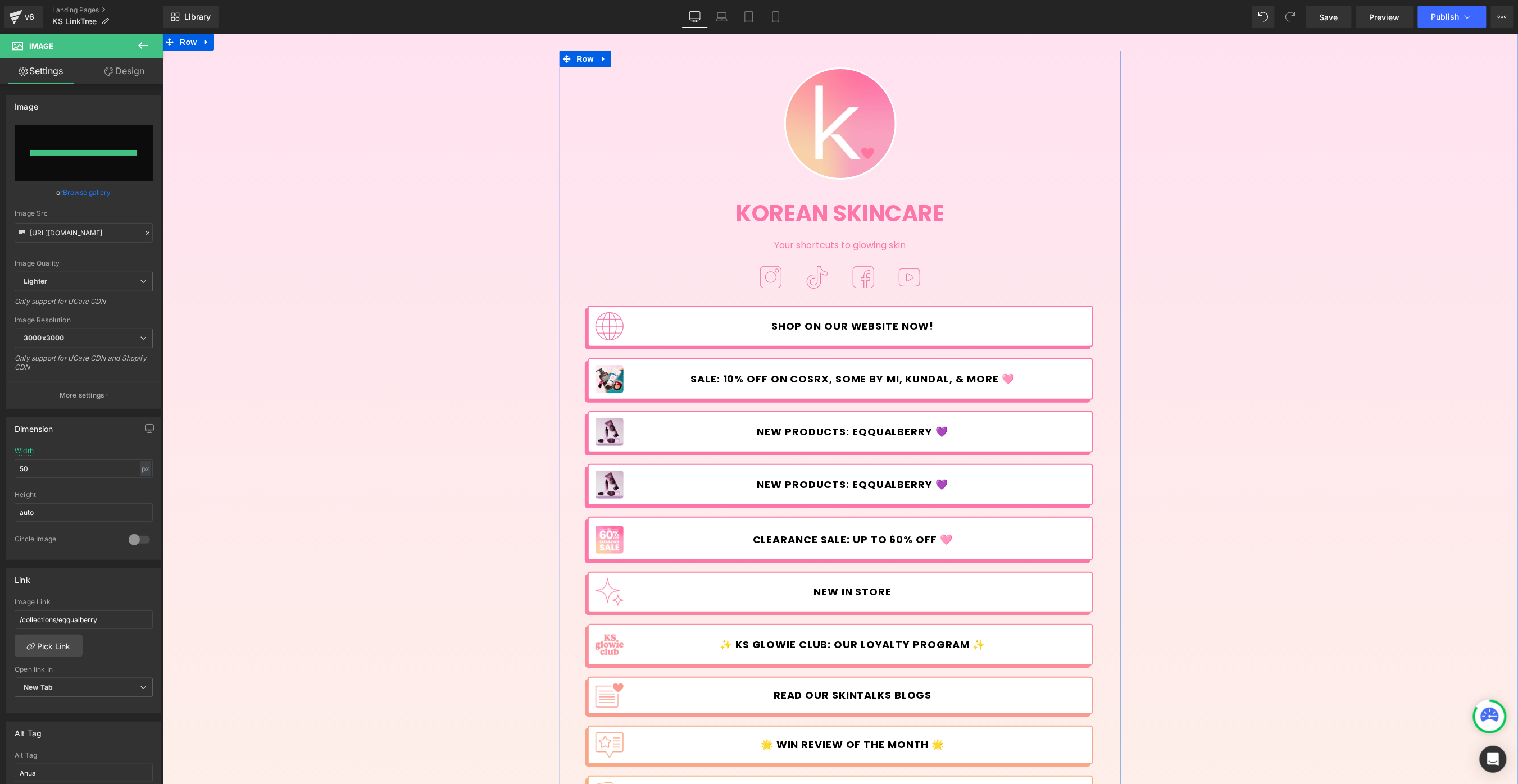
type input "[URL][DOMAIN_NAME]"
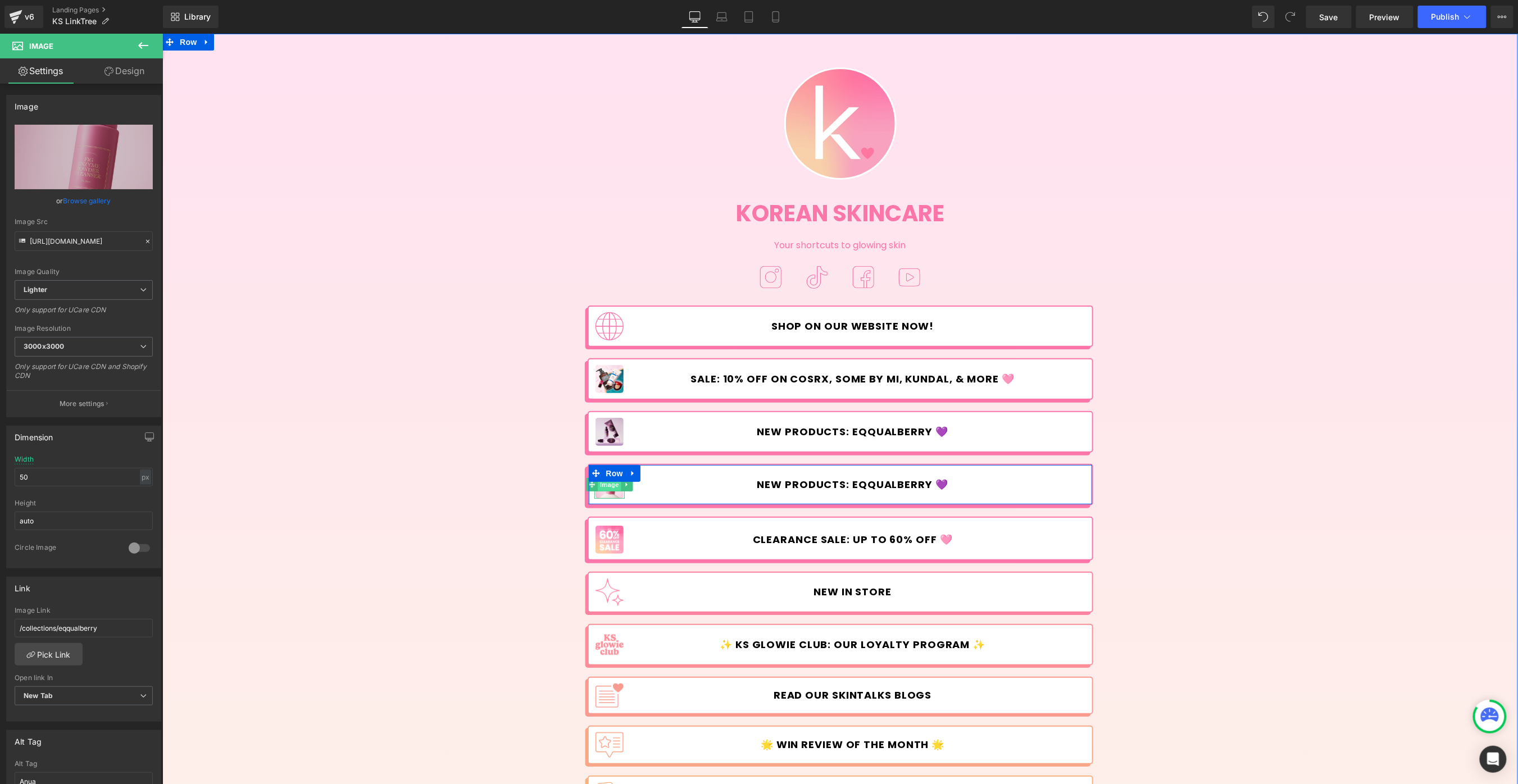
click at [608, 484] on span "Image" at bounding box center [609, 484] width 24 height 14
click at [70, 650] on link "Pick Link" at bounding box center [48, 654] width 68 height 22
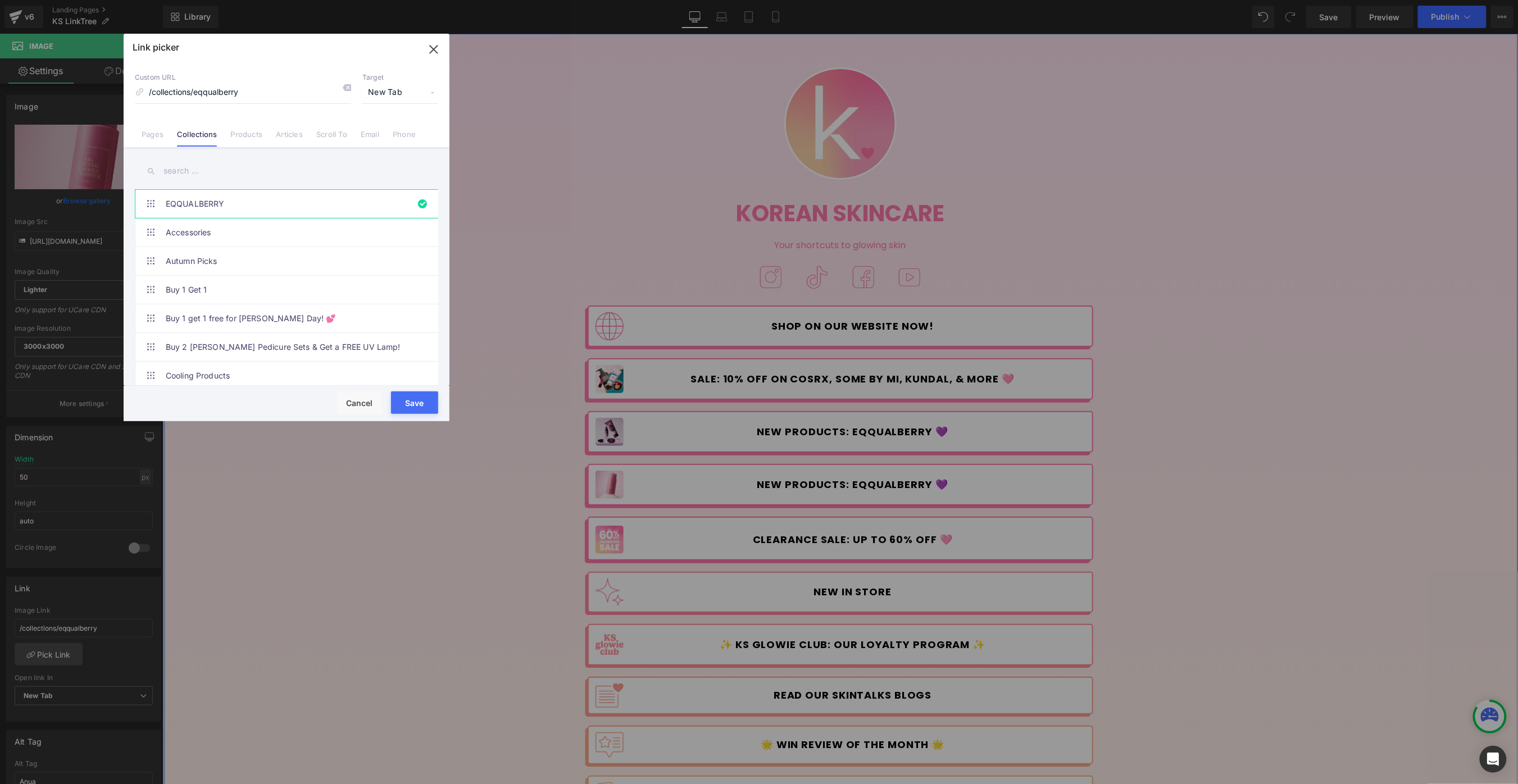
click at [212, 161] on input "text" at bounding box center [286, 171] width 303 height 25
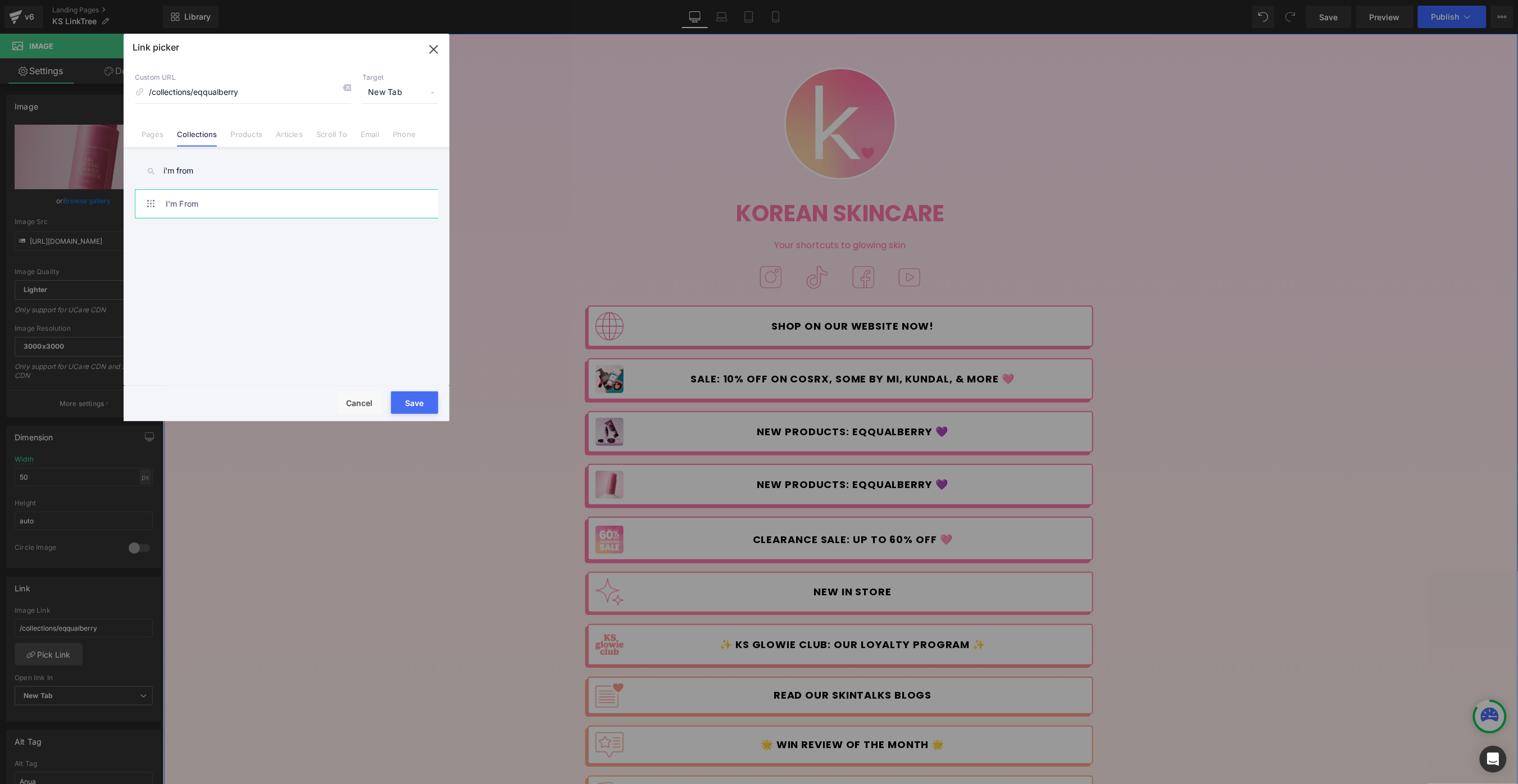
type input "i'm from"
click at [250, 204] on link "I'm From" at bounding box center [289, 204] width 247 height 28
type input "/collections/im-from"
drag, startPoint x: 414, startPoint y: 406, endPoint x: 416, endPoint y: 382, distance: 24.1
click at [414, 406] on button "Save" at bounding box center [414, 402] width 47 height 22
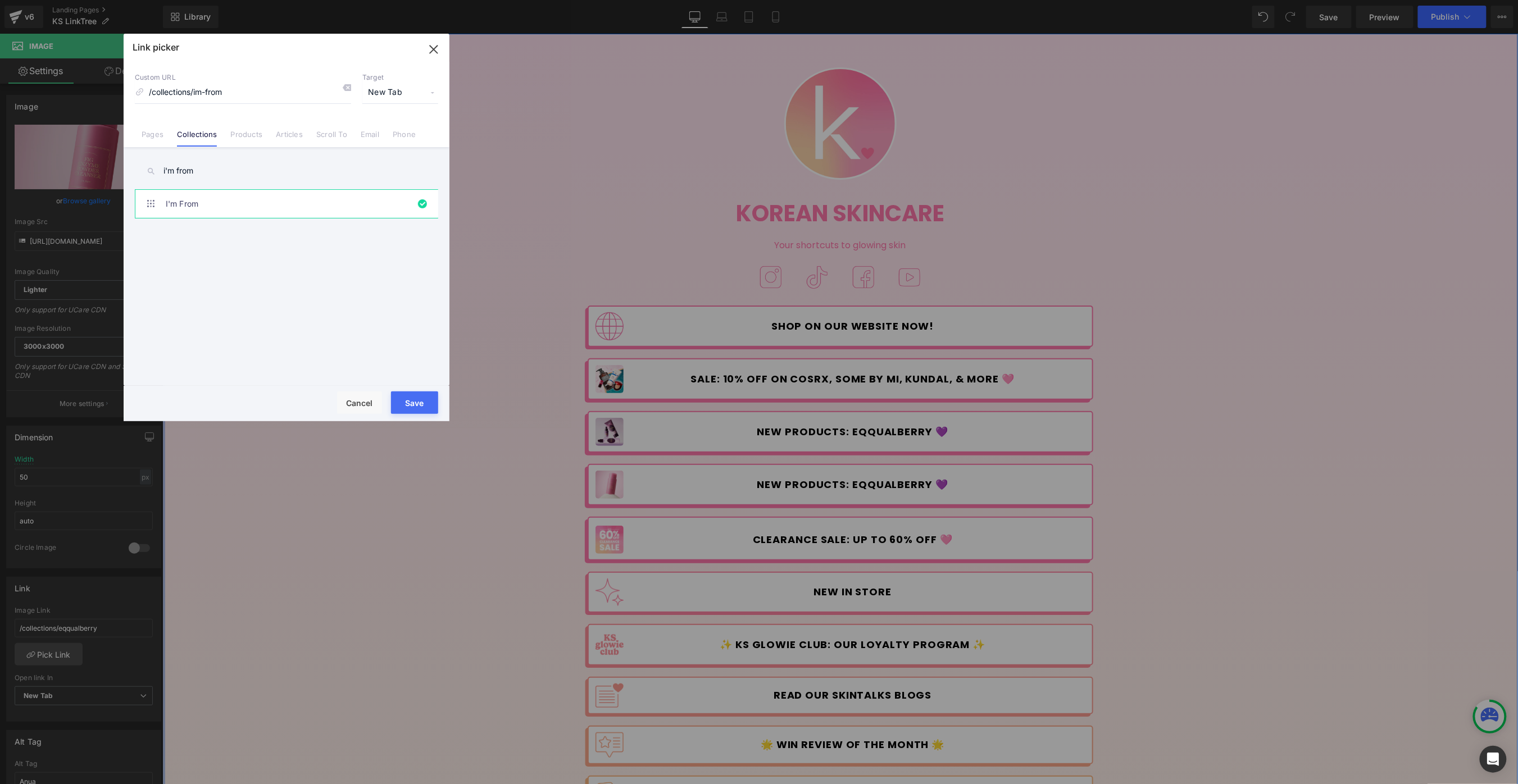
type input "/collections/im-from"
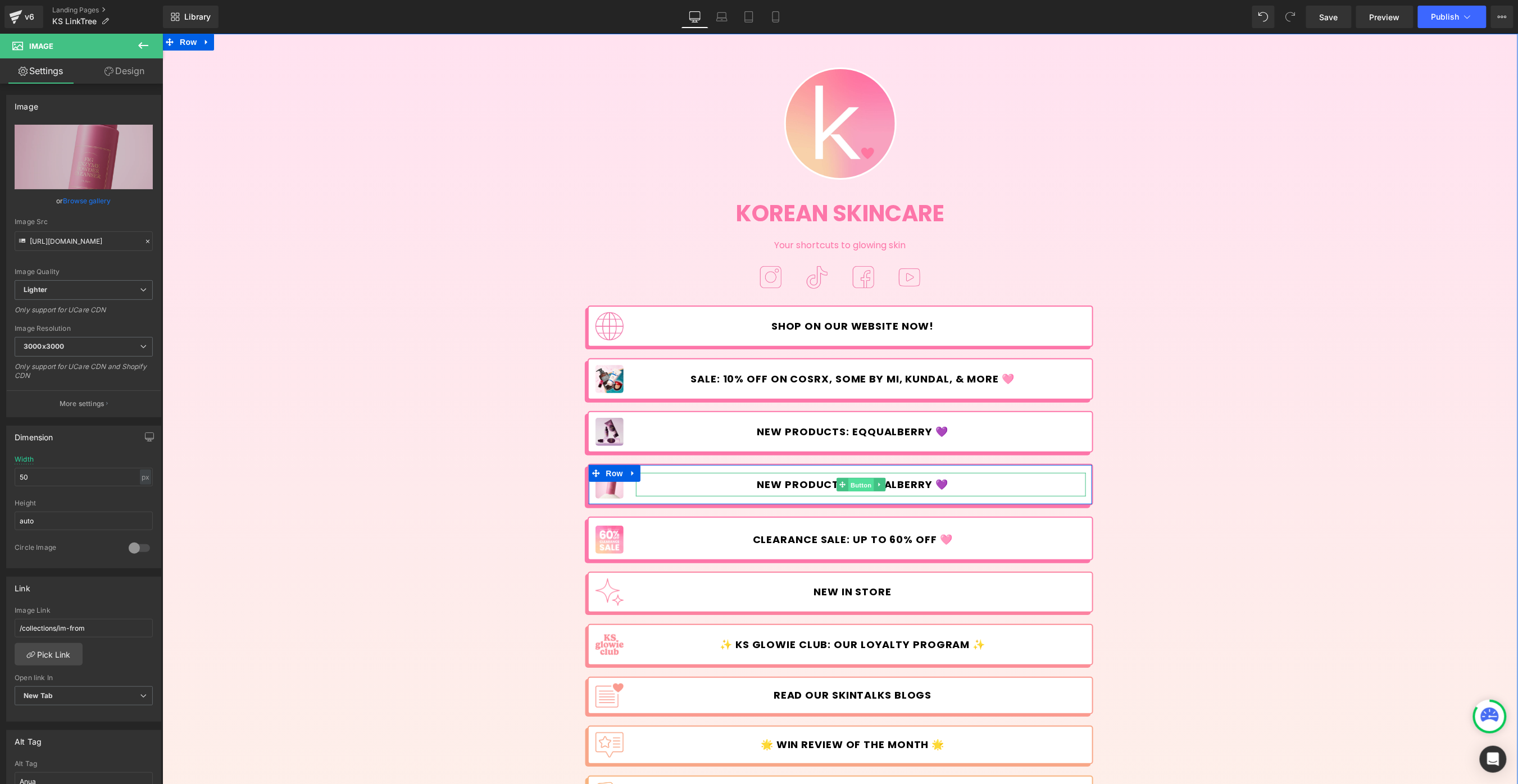
click at [863, 481] on span "Button" at bounding box center [860, 484] width 26 height 14
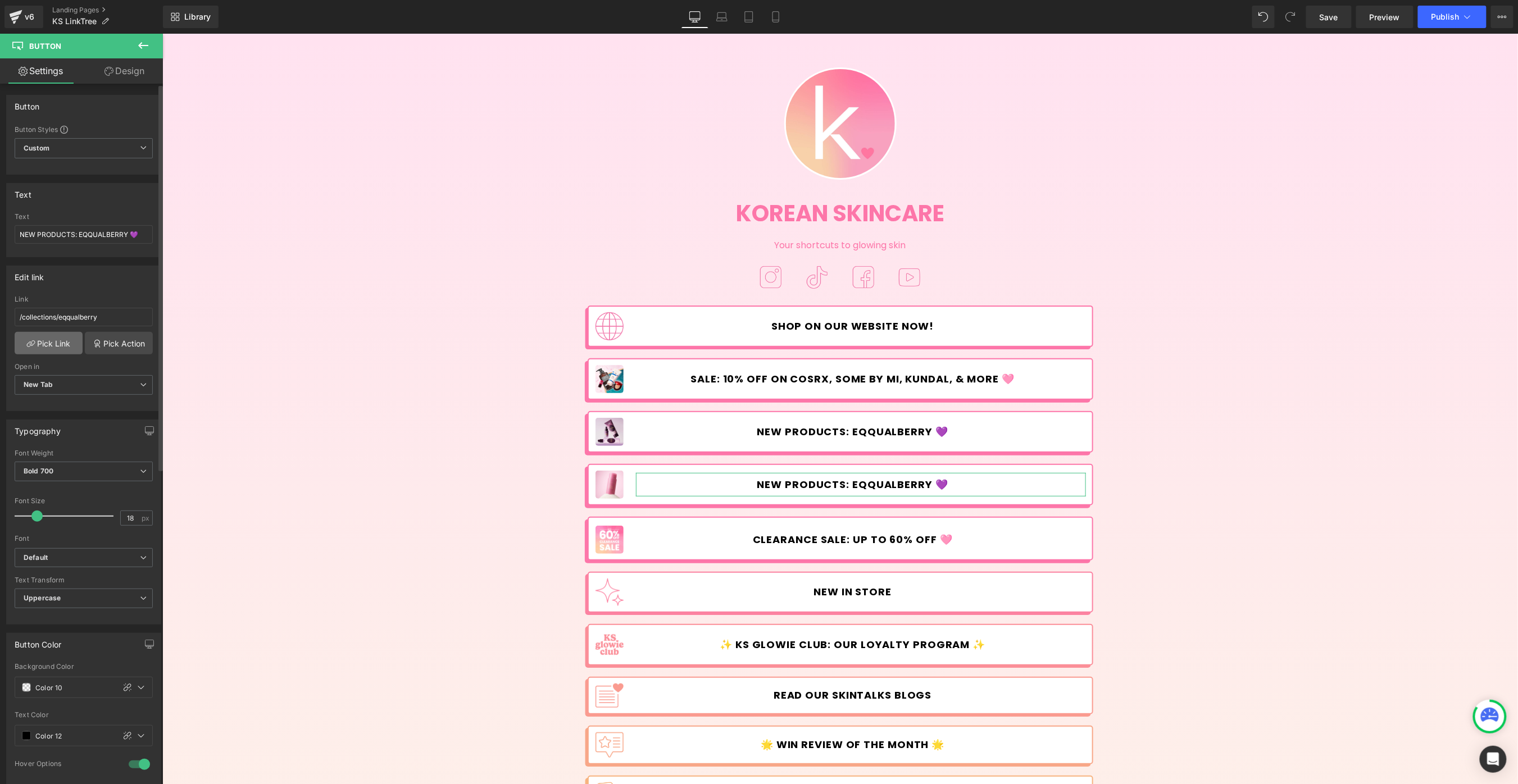
click at [61, 343] on link "Pick Link" at bounding box center [48, 343] width 68 height 22
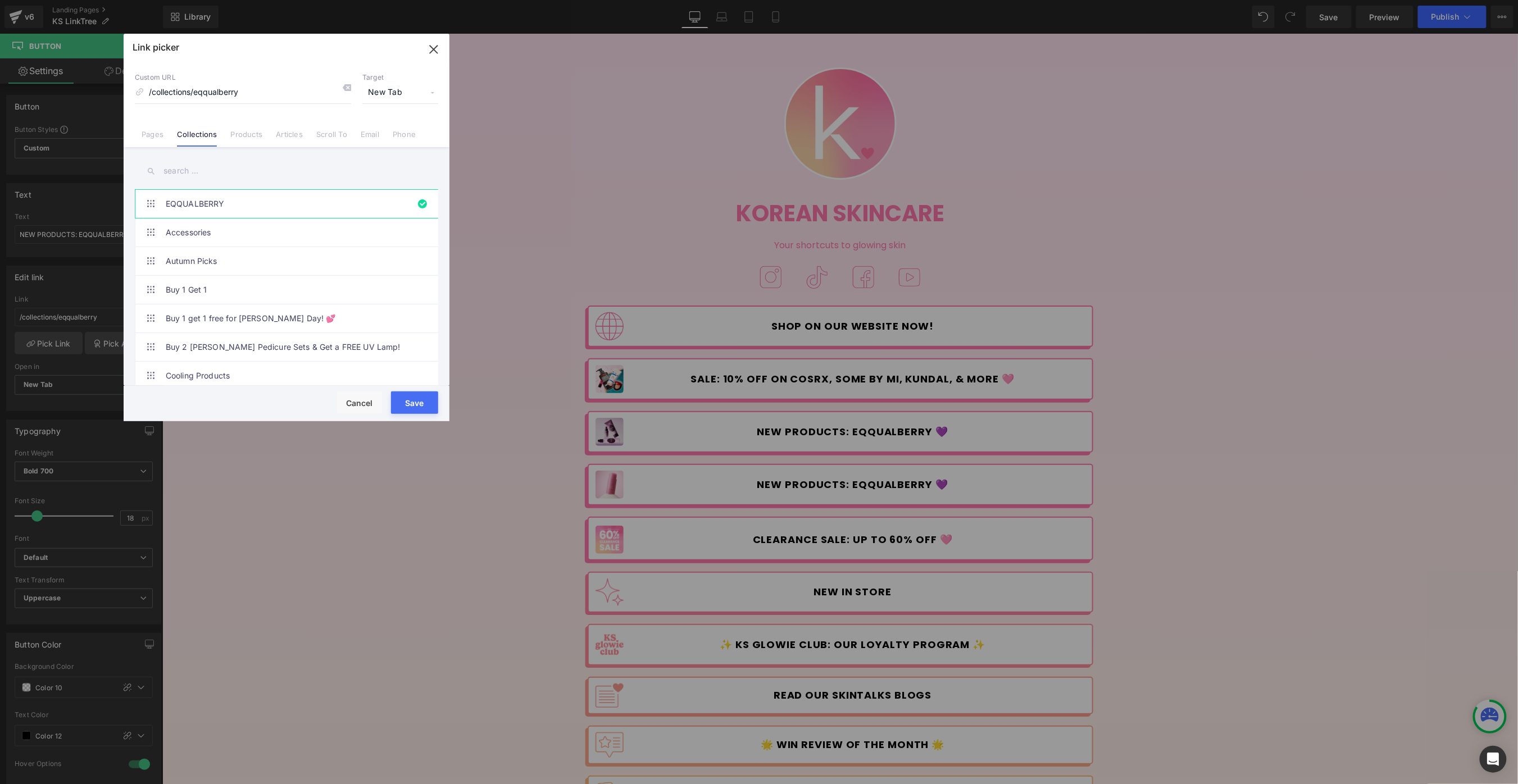
click at [184, 171] on input "text" at bounding box center [286, 171] width 303 height 25
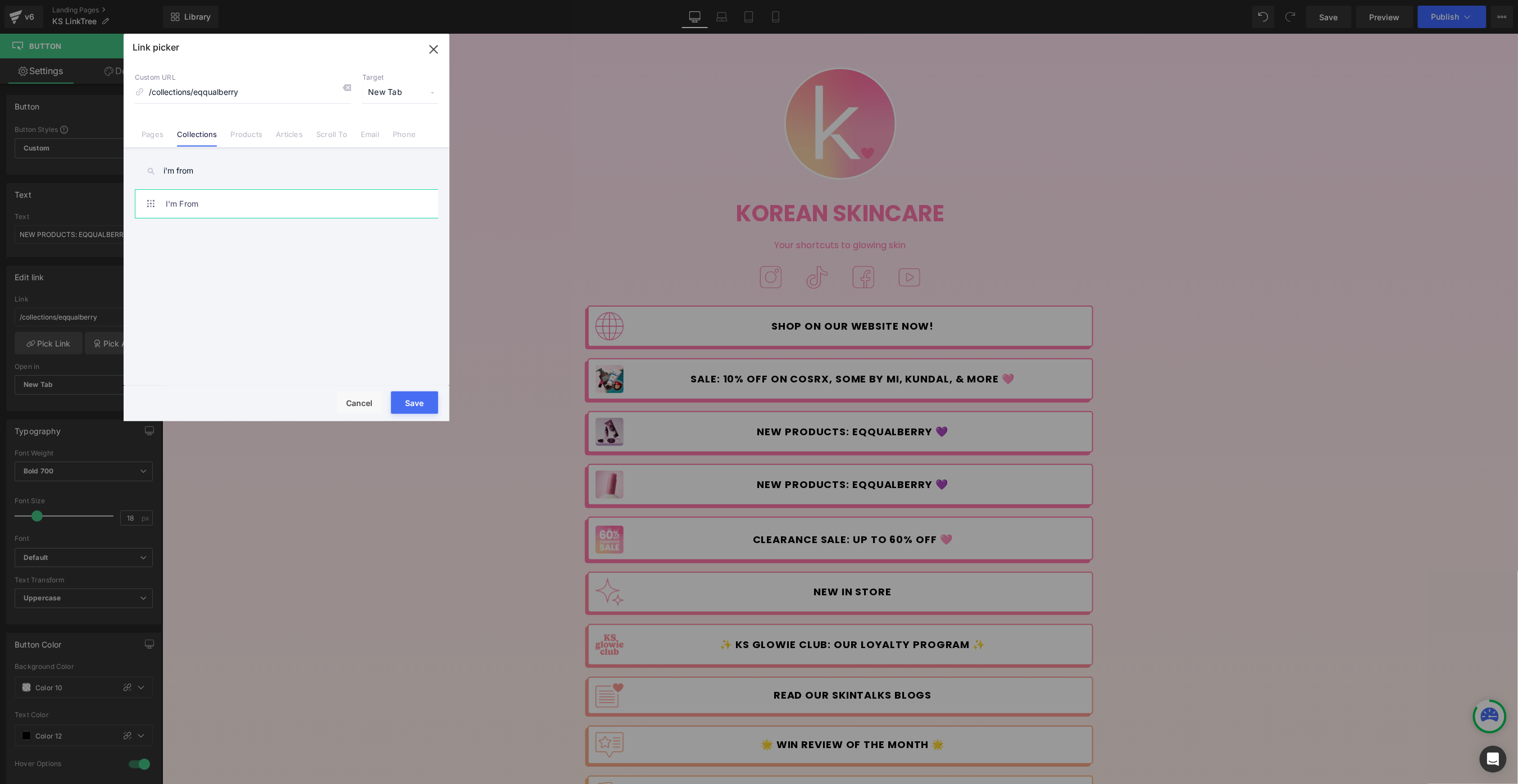
type input "i'm from"
click at [194, 193] on link "I'm From" at bounding box center [289, 204] width 247 height 28
type input "/collections/im-from"
click at [414, 403] on button "Save" at bounding box center [414, 402] width 47 height 22
type input "/collections/im-from"
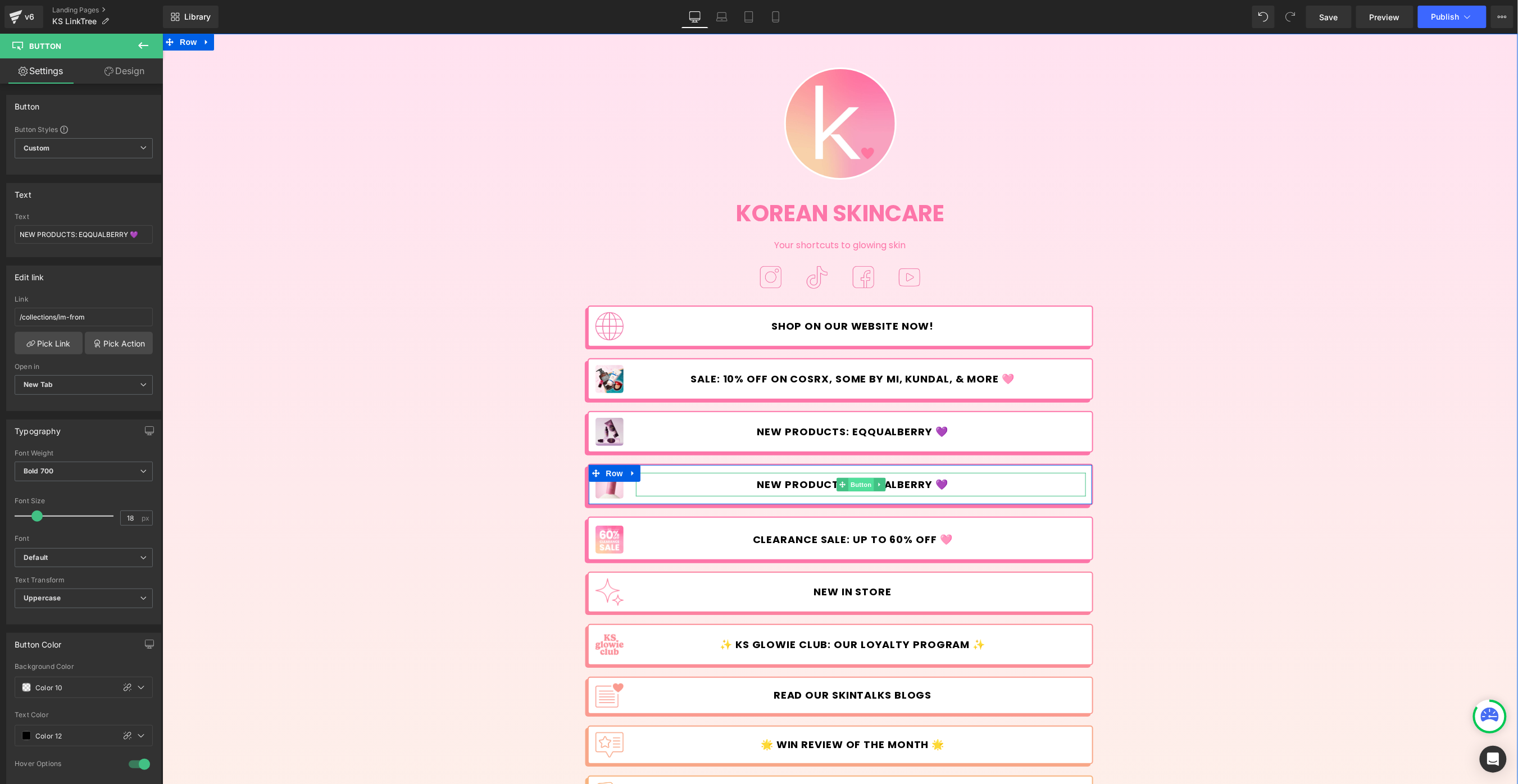
click at [859, 481] on span "Button" at bounding box center [860, 484] width 26 height 14
drag, startPoint x: 79, startPoint y: 234, endPoint x: 128, endPoint y: 236, distance: 49.0
click at [128, 236] on input "NEW PRODUCTS: EQQUALBERRY 💜" at bounding box center [83, 234] width 138 height 19
drag, startPoint x: 131, startPoint y: 234, endPoint x: 115, endPoint y: 236, distance: 16.1
click at [115, 236] on input "NEW PRODUCTS: I'M FROM 💜" at bounding box center [83, 234] width 138 height 19
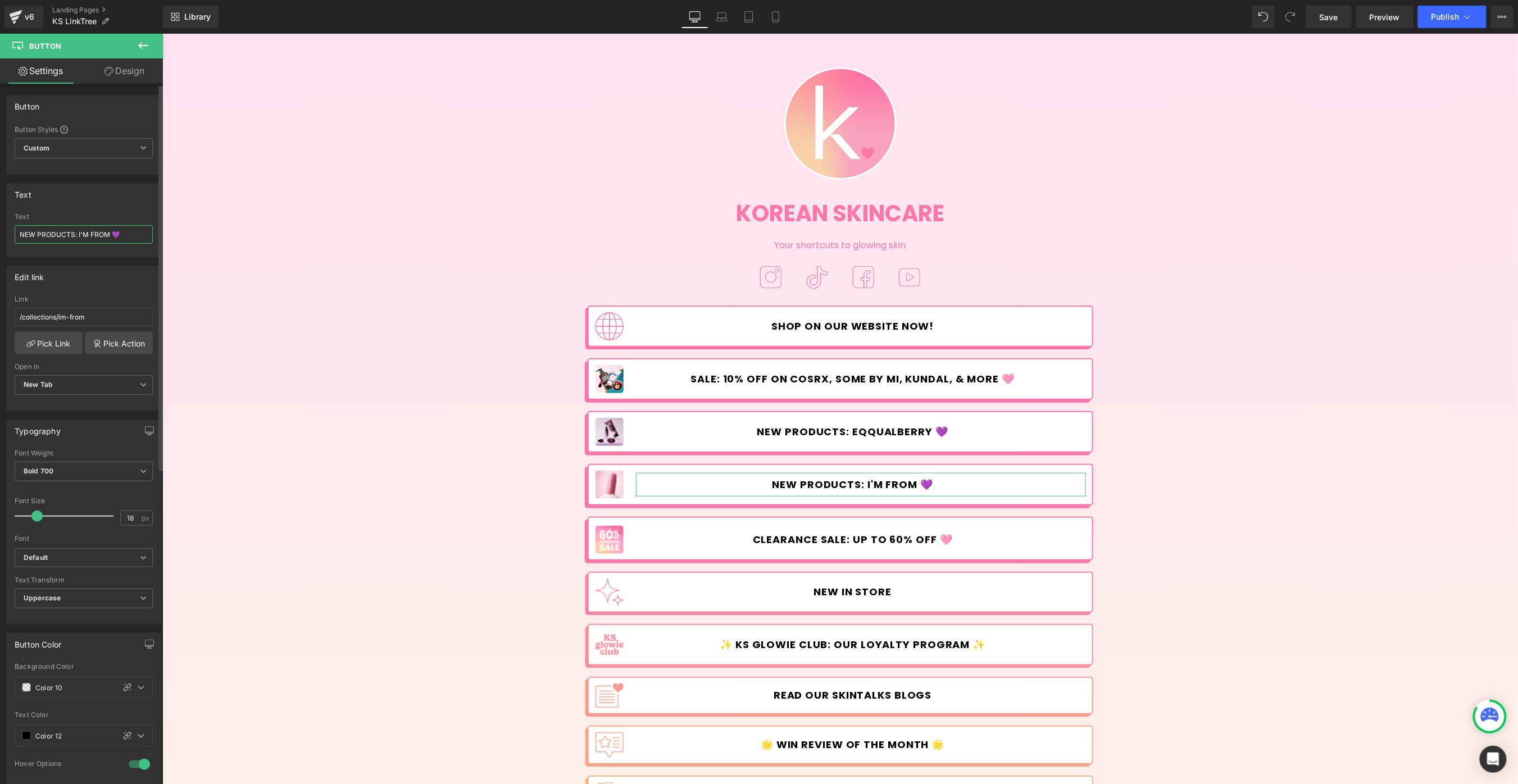
paste input "text"
type input "NEW PRODUCTS: I'M FROM 💗"
click at [1322, 21] on span "Save" at bounding box center [1329, 17] width 19 height 11
click at [848, 481] on span "Button" at bounding box center [860, 484] width 26 height 14
click at [607, 490] on span "Image" at bounding box center [609, 484] width 24 height 14
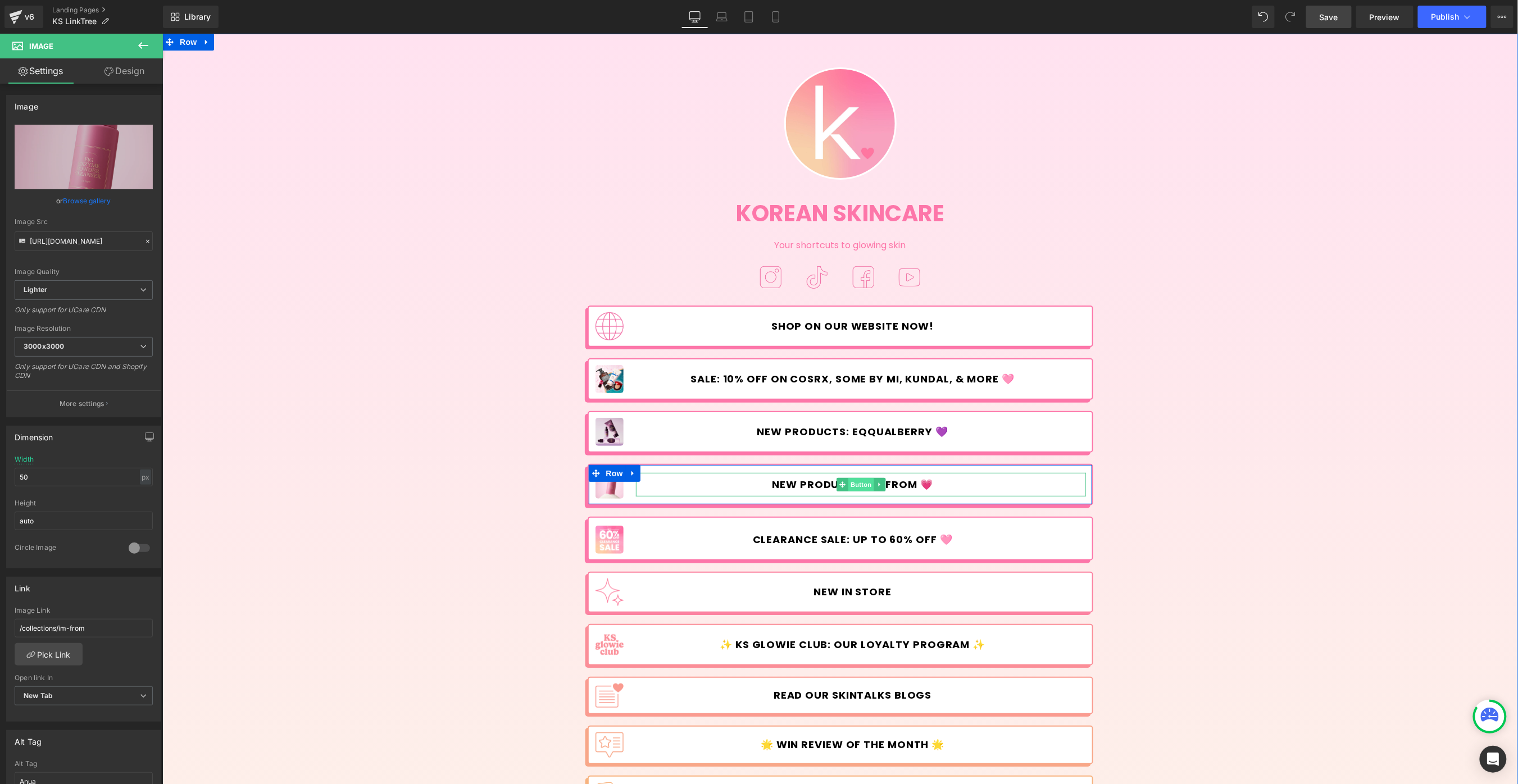
click at [857, 485] on span "Button" at bounding box center [860, 484] width 26 height 14
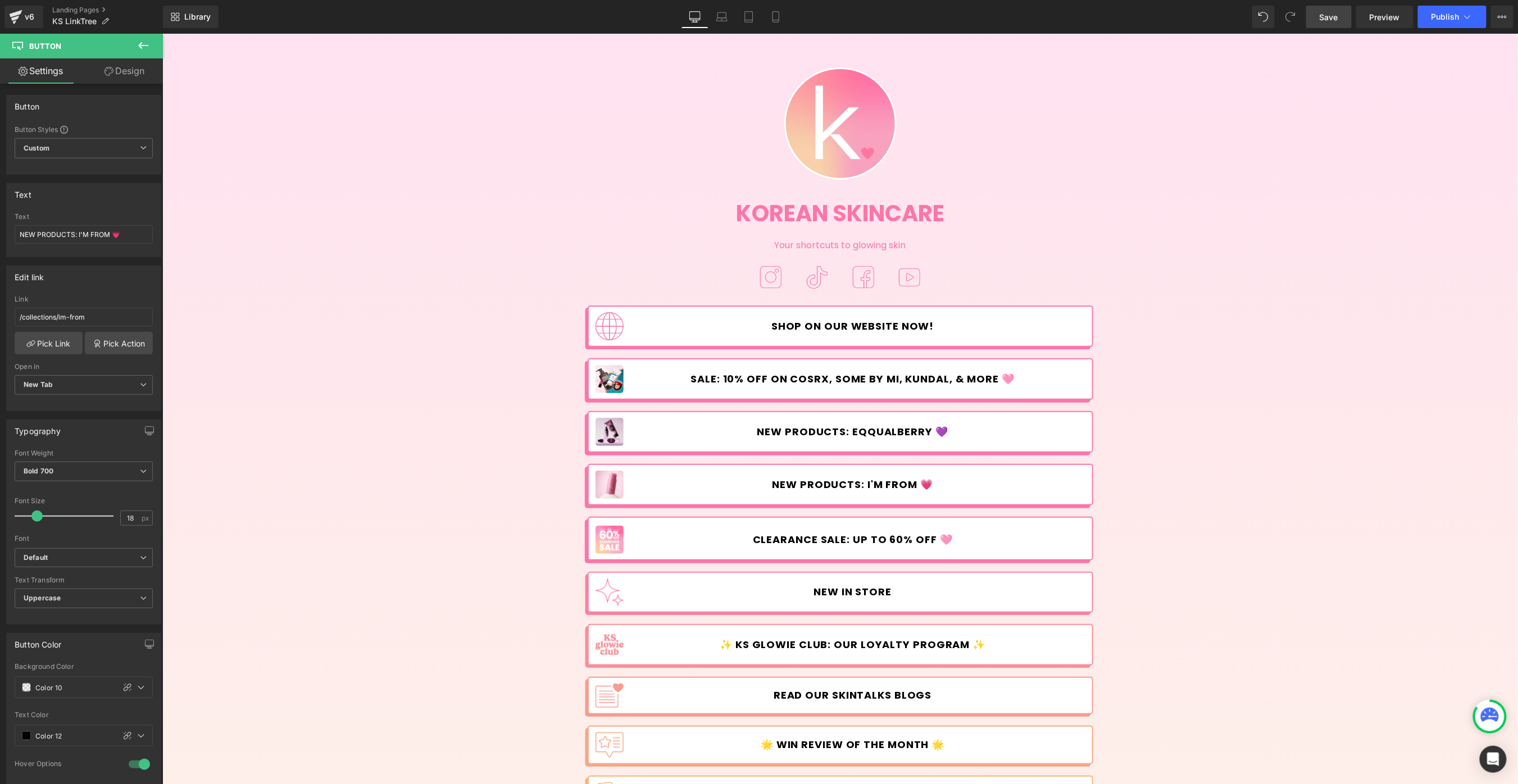
click at [1338, 16] on span "Save" at bounding box center [1329, 17] width 19 height 11
click at [1425, 14] on button "Publish" at bounding box center [1452, 16] width 69 height 22
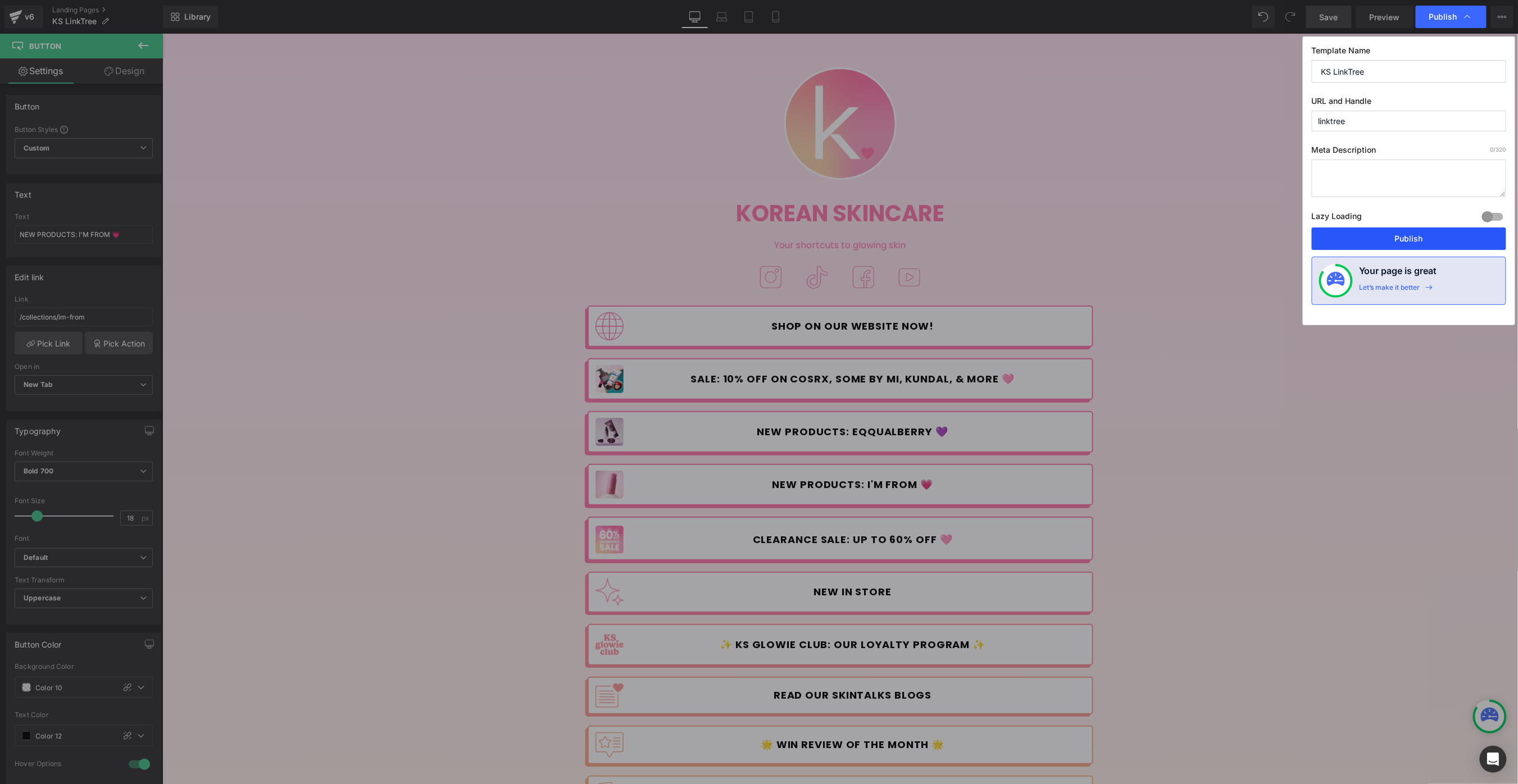
click at [1360, 239] on button "Publish" at bounding box center [1408, 238] width 194 height 22
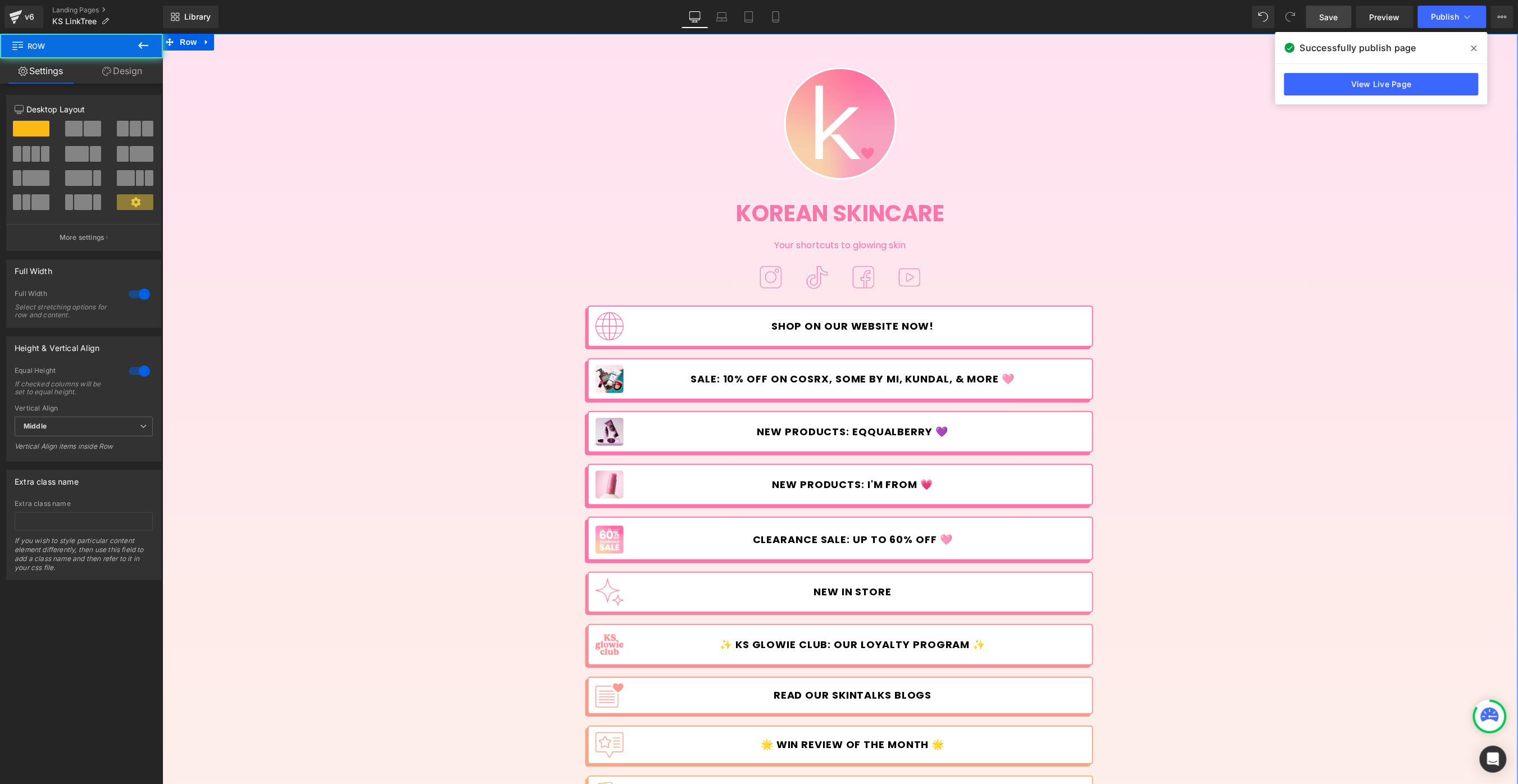
click at [1301, 251] on div "Image Korean Skincare Heading Your shortcuts to glowing skin Text Block Image I…" at bounding box center [840, 472] width 1355 height 844
click at [1456, 16] on span "Publish" at bounding box center [1445, 16] width 28 height 9
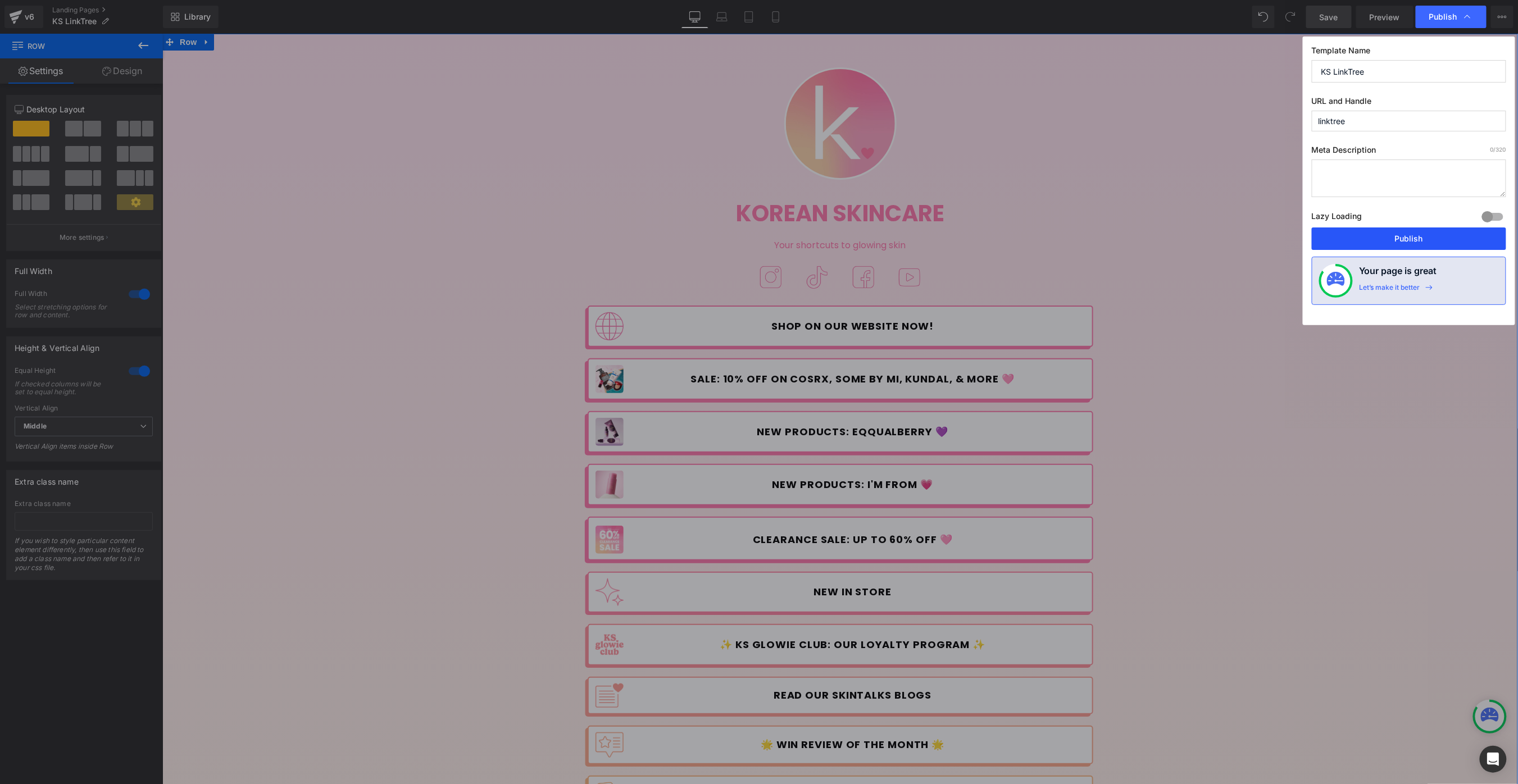
drag, startPoint x: 1387, startPoint y: 232, endPoint x: 1248, endPoint y: 205, distance: 141.6
click at [1387, 232] on button "Publish" at bounding box center [1408, 238] width 194 height 22
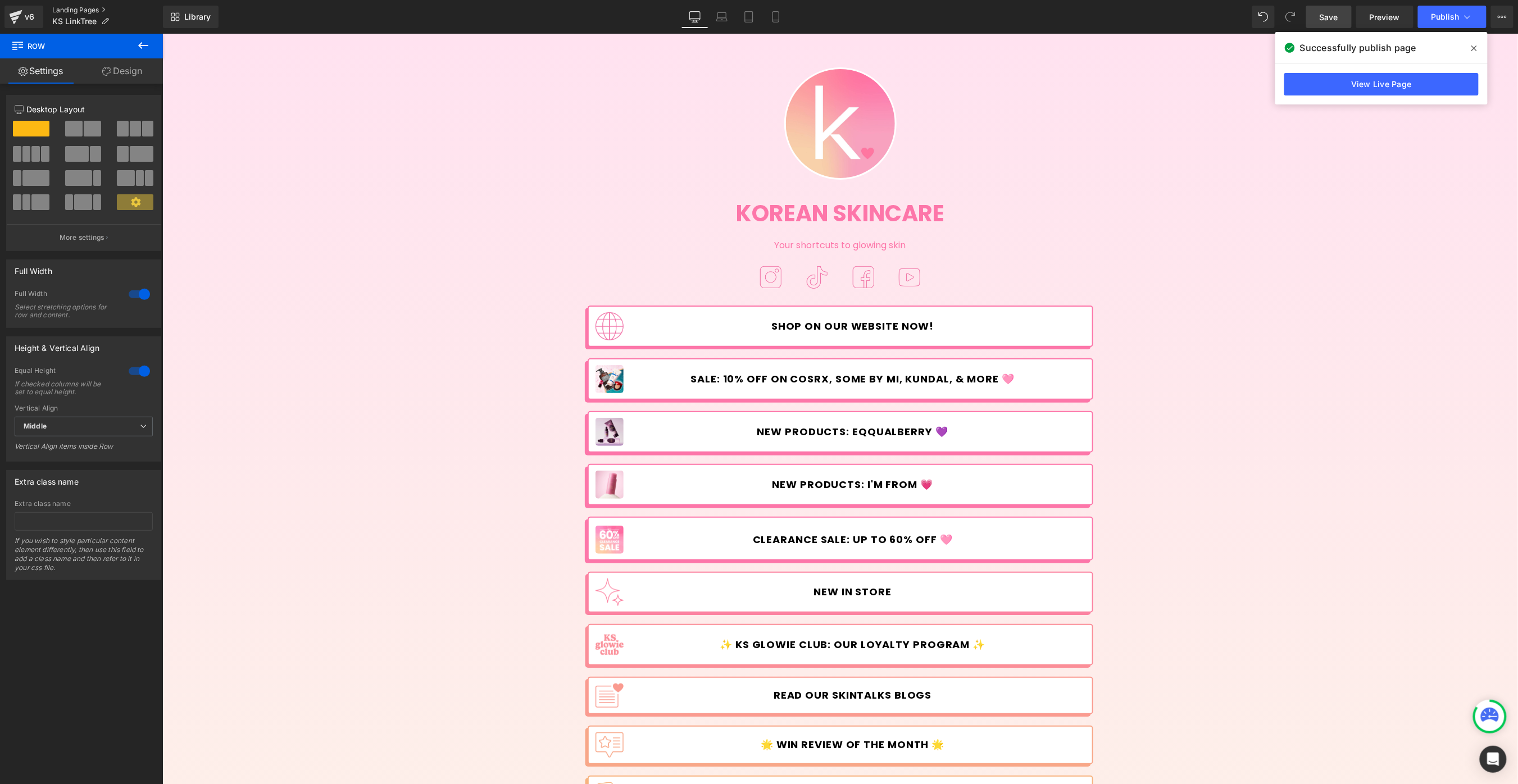
click at [79, 11] on link "Landing Pages" at bounding box center [108, 10] width 110 height 9
